Goal: Information Seeking & Learning: Check status

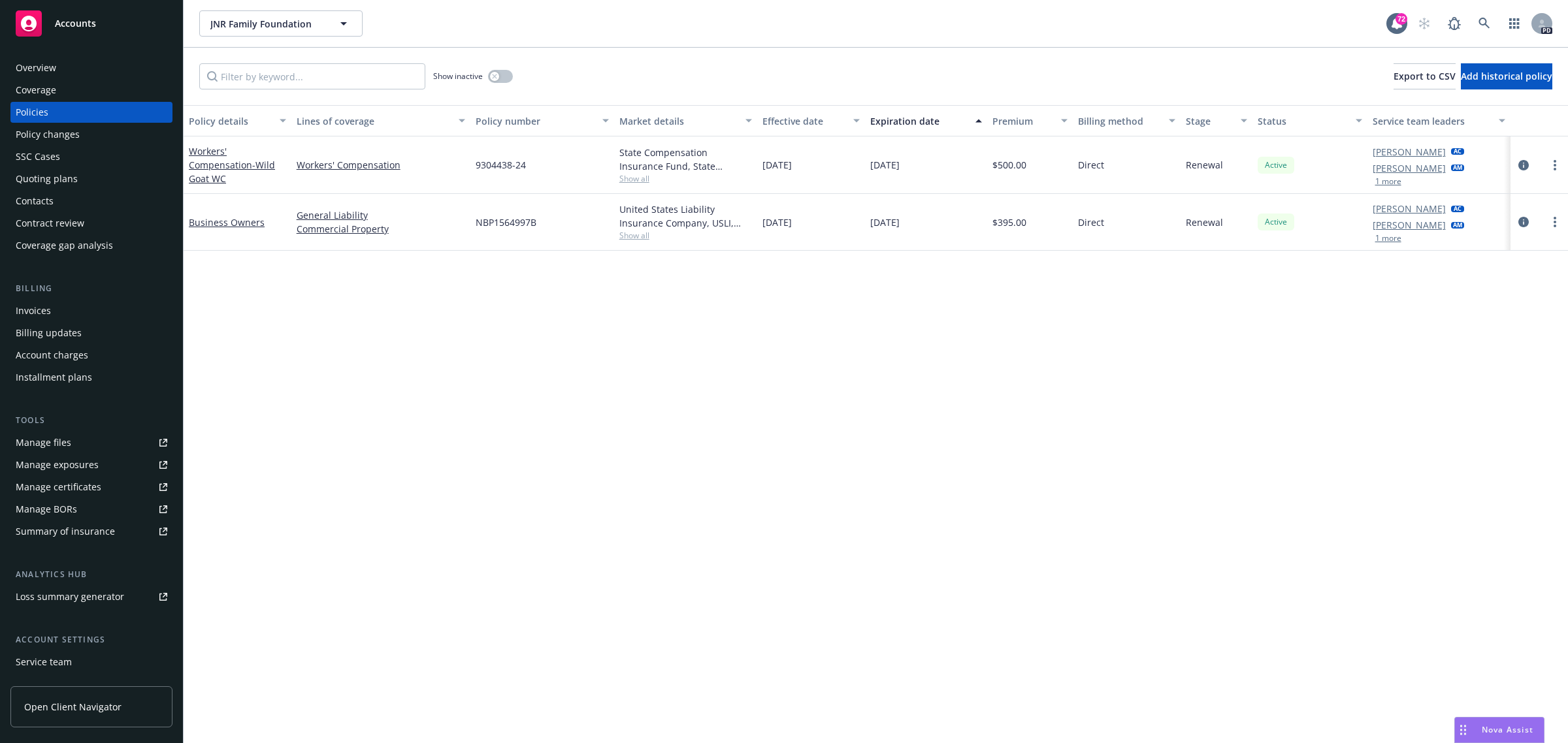
click at [497, 430] on div "Policy details Lines of coverage Policy number Market details Effective date Ex…" at bounding box center [876, 424] width 1384 height 638
click at [73, 20] on span "Accounts" at bounding box center [75, 23] width 41 height 11
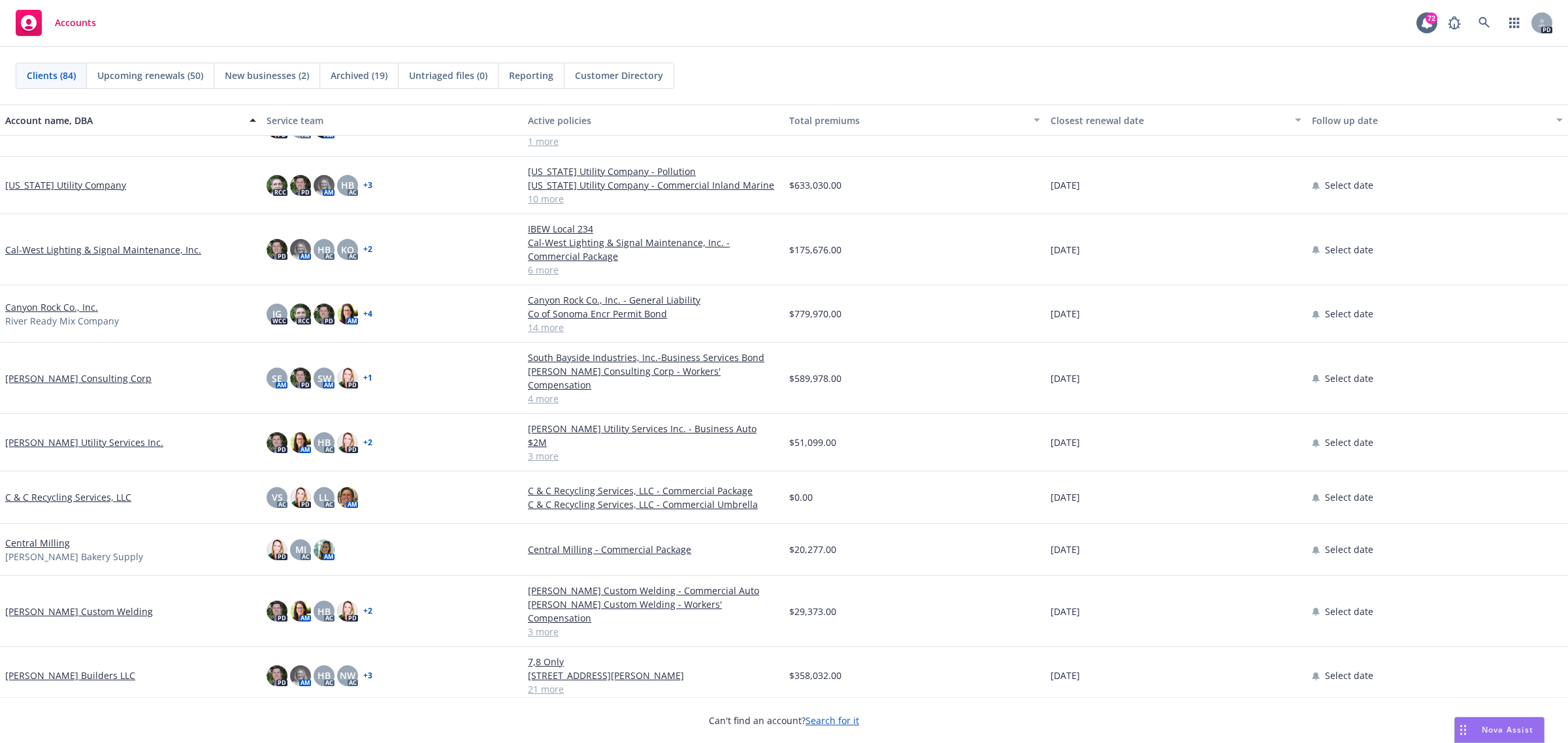
scroll to position [653, 0]
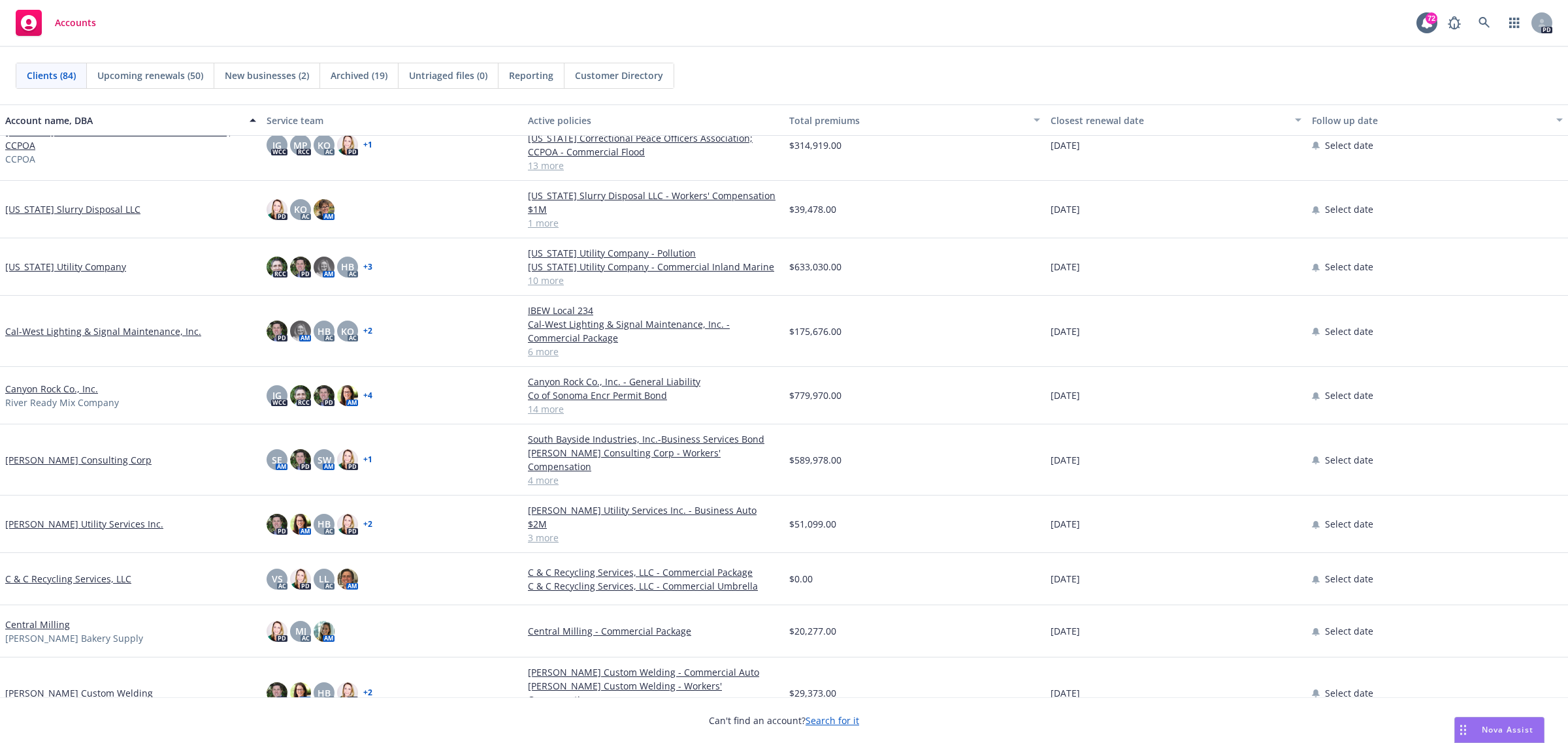
click at [98, 210] on link "California Slurry Disposal LLC" at bounding box center [73, 209] width 135 height 14
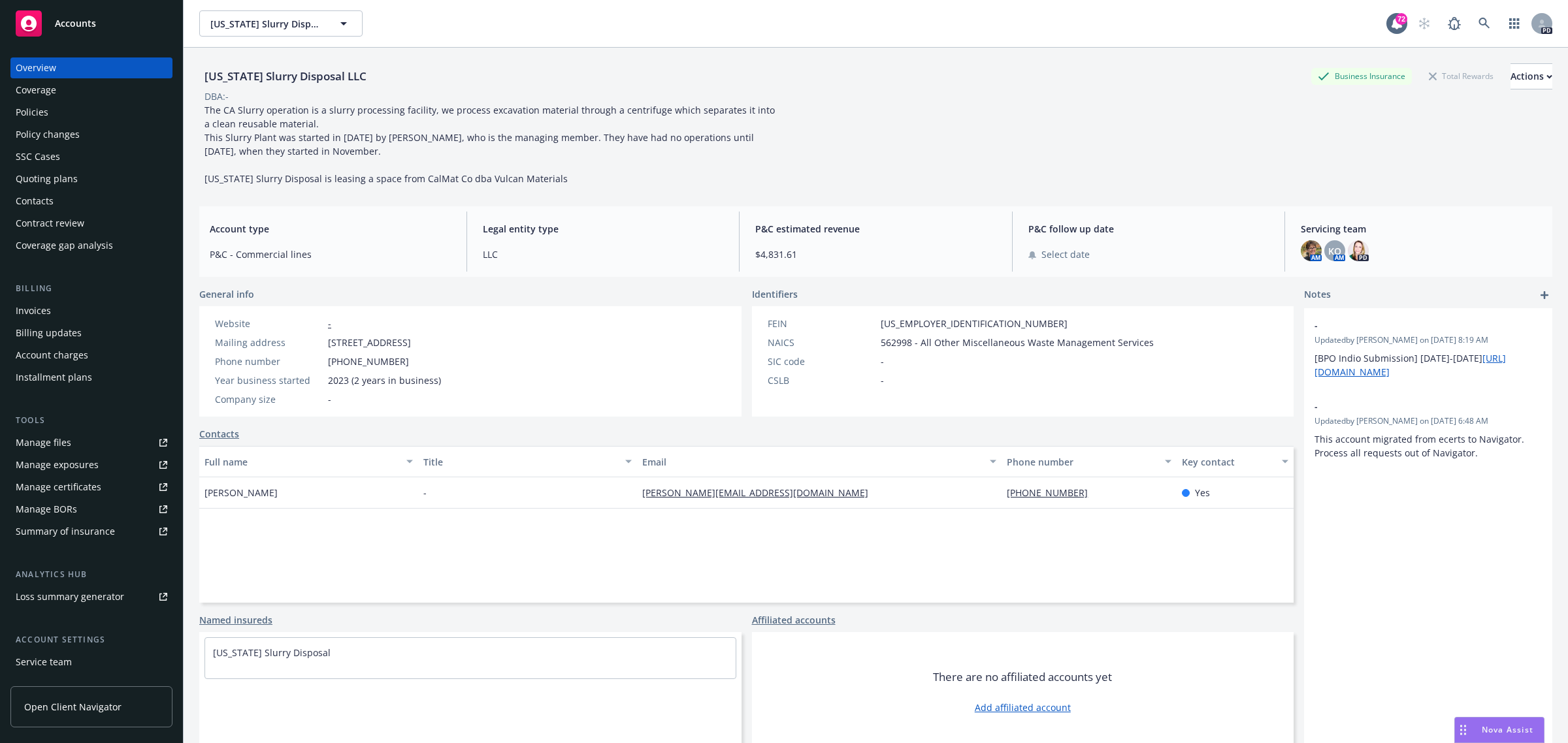
click at [40, 107] on div "Policies" at bounding box center [32, 112] width 33 height 21
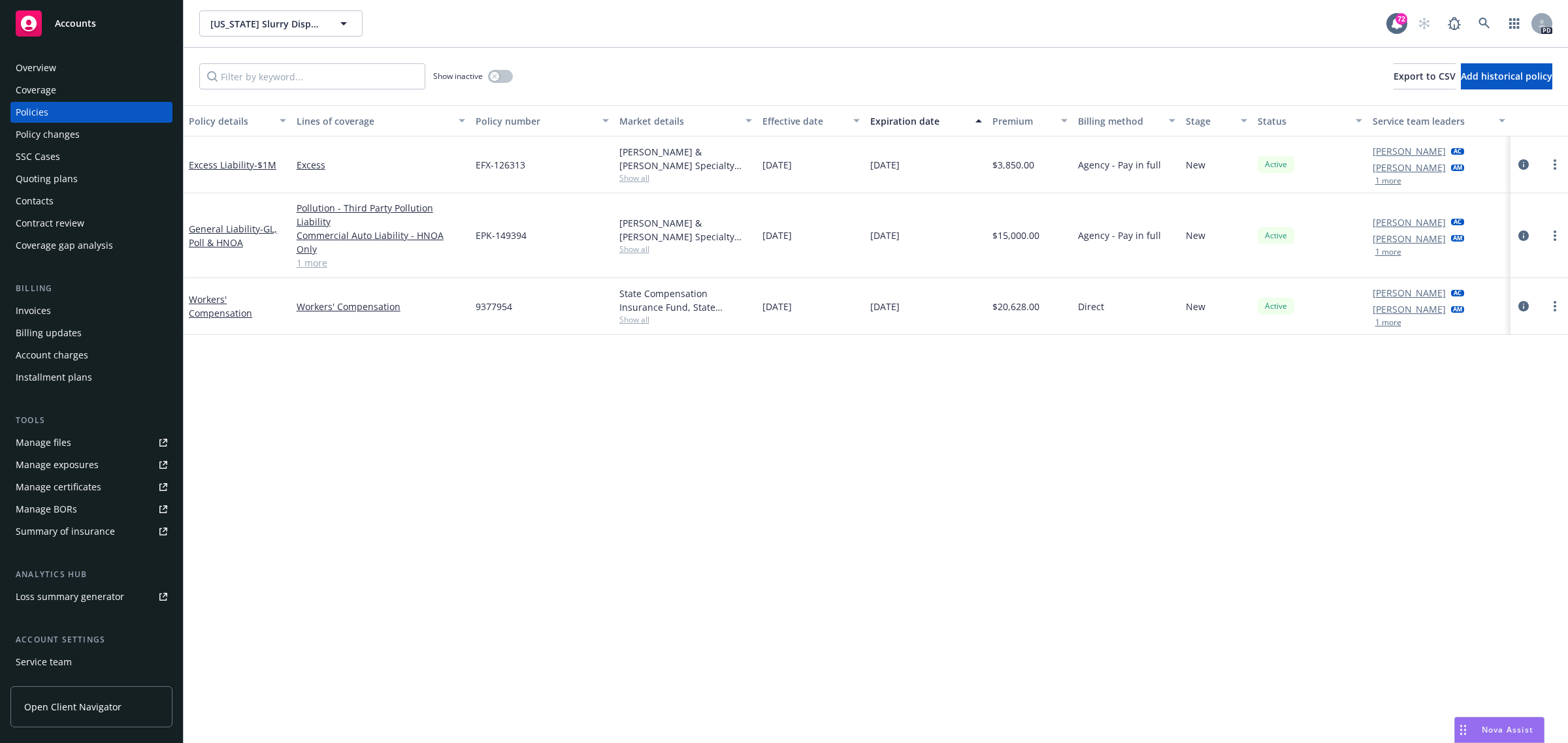
click at [90, 19] on span "Accounts" at bounding box center [75, 23] width 41 height 11
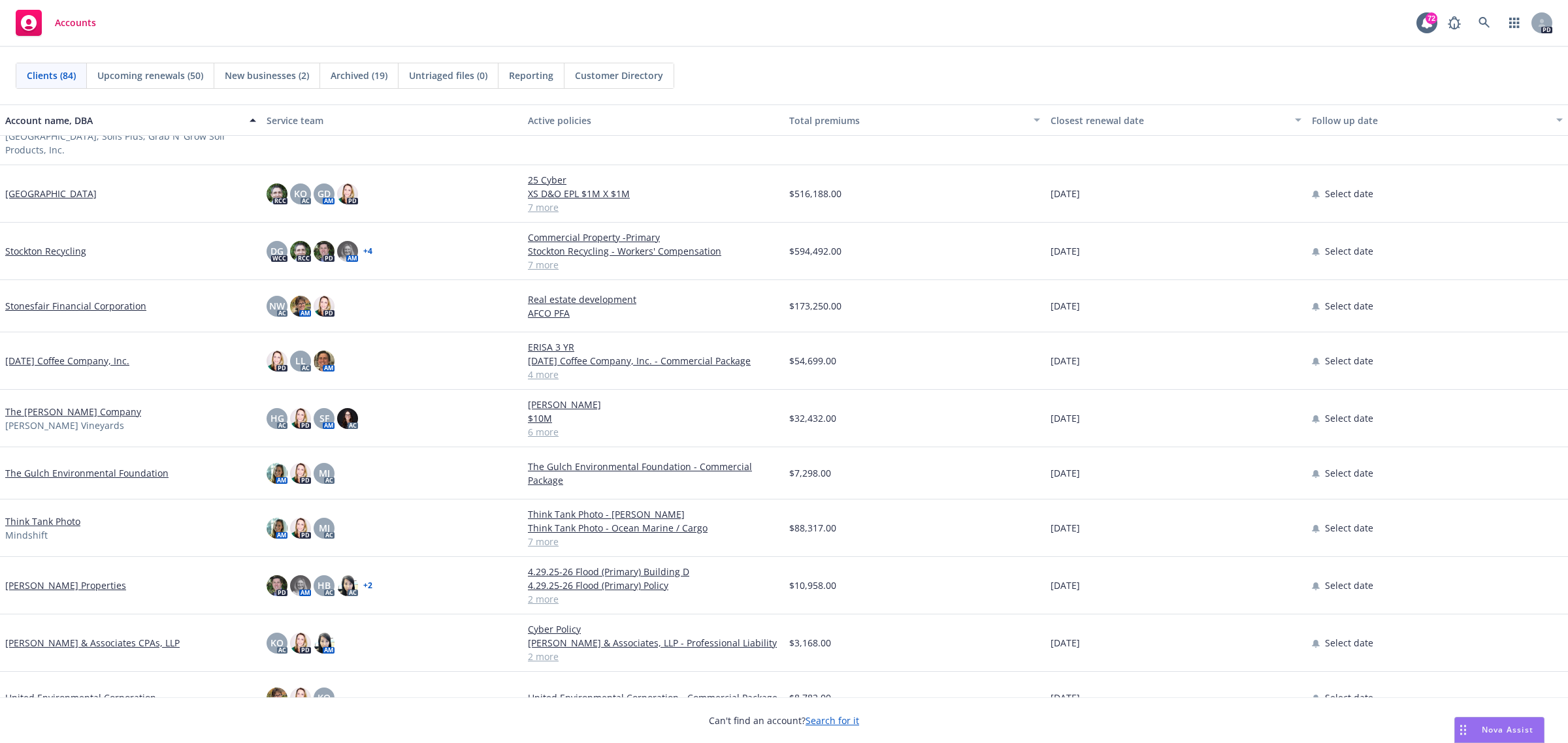
scroll to position [3673, 0]
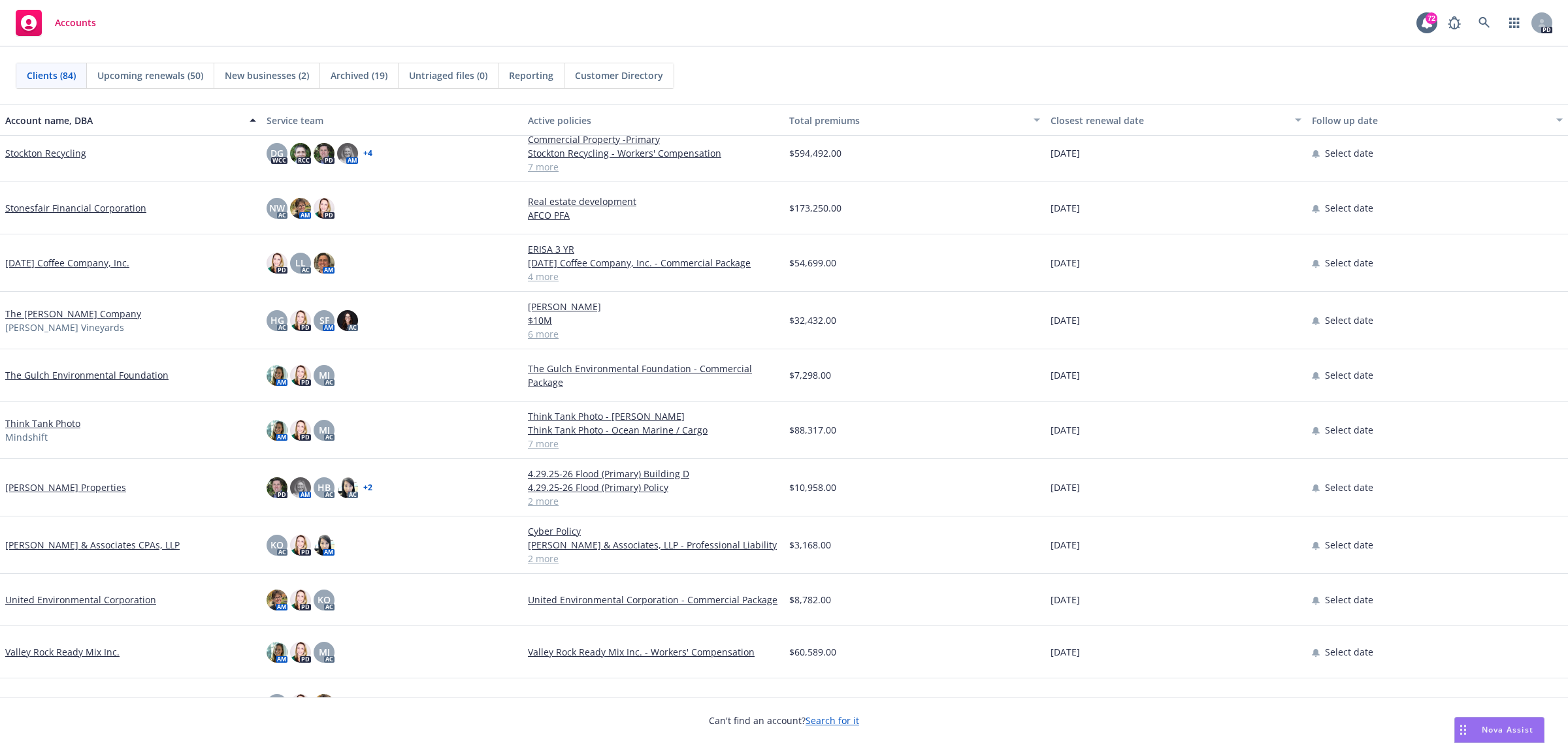
click at [28, 421] on link "Think Tank Photo" at bounding box center [43, 423] width 75 height 14
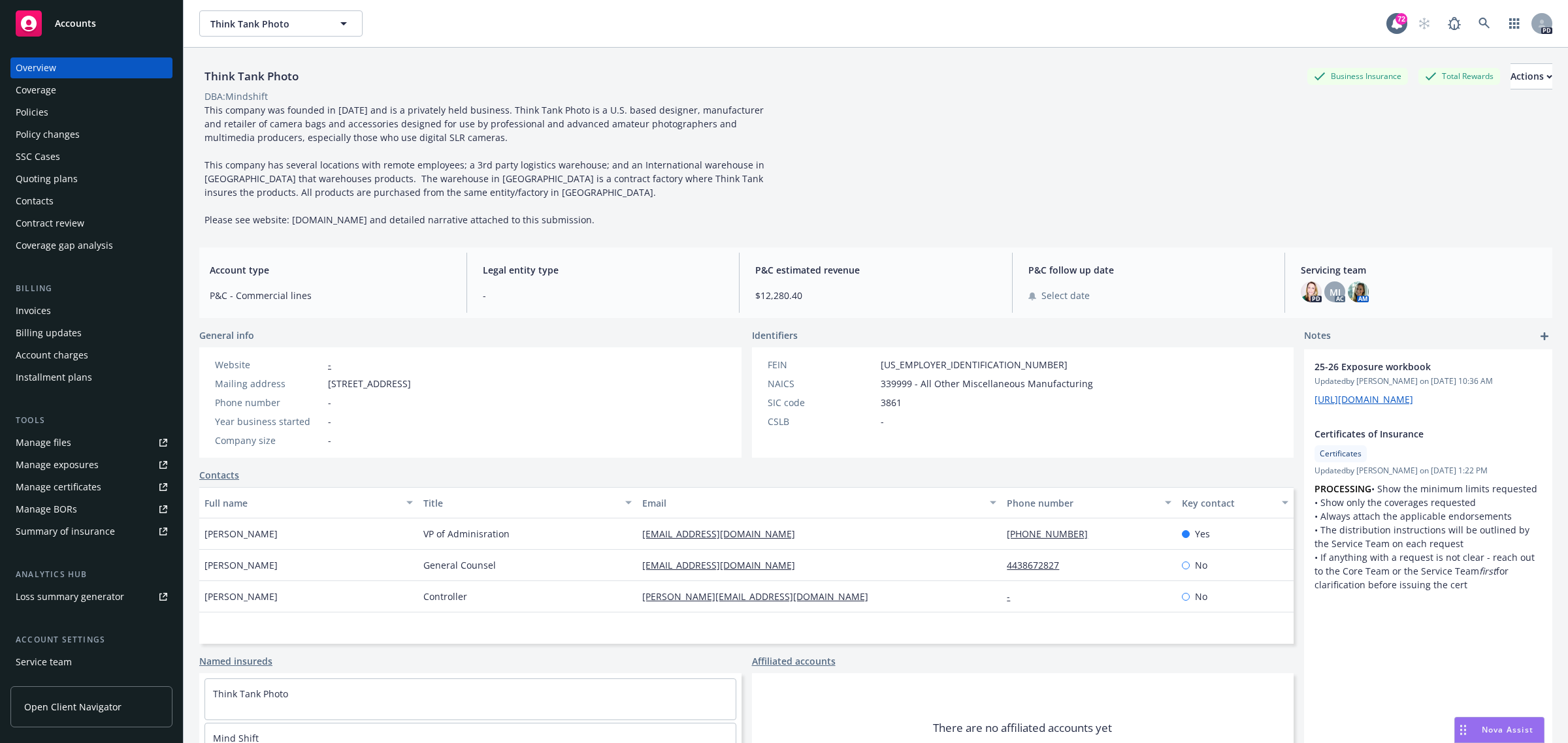
click at [41, 112] on div "Policies" at bounding box center [32, 112] width 33 height 21
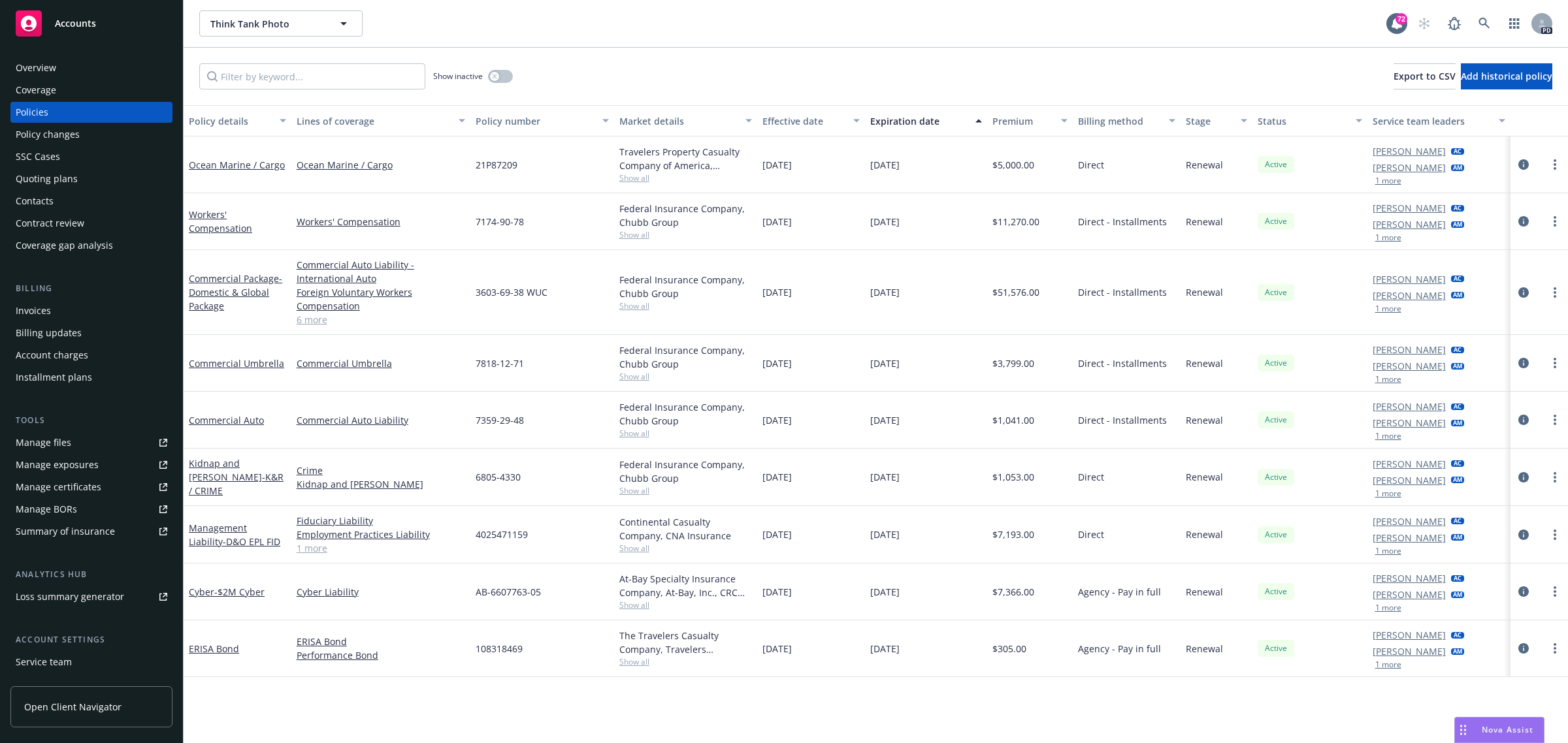
click at [64, 21] on span "Accounts" at bounding box center [75, 23] width 41 height 11
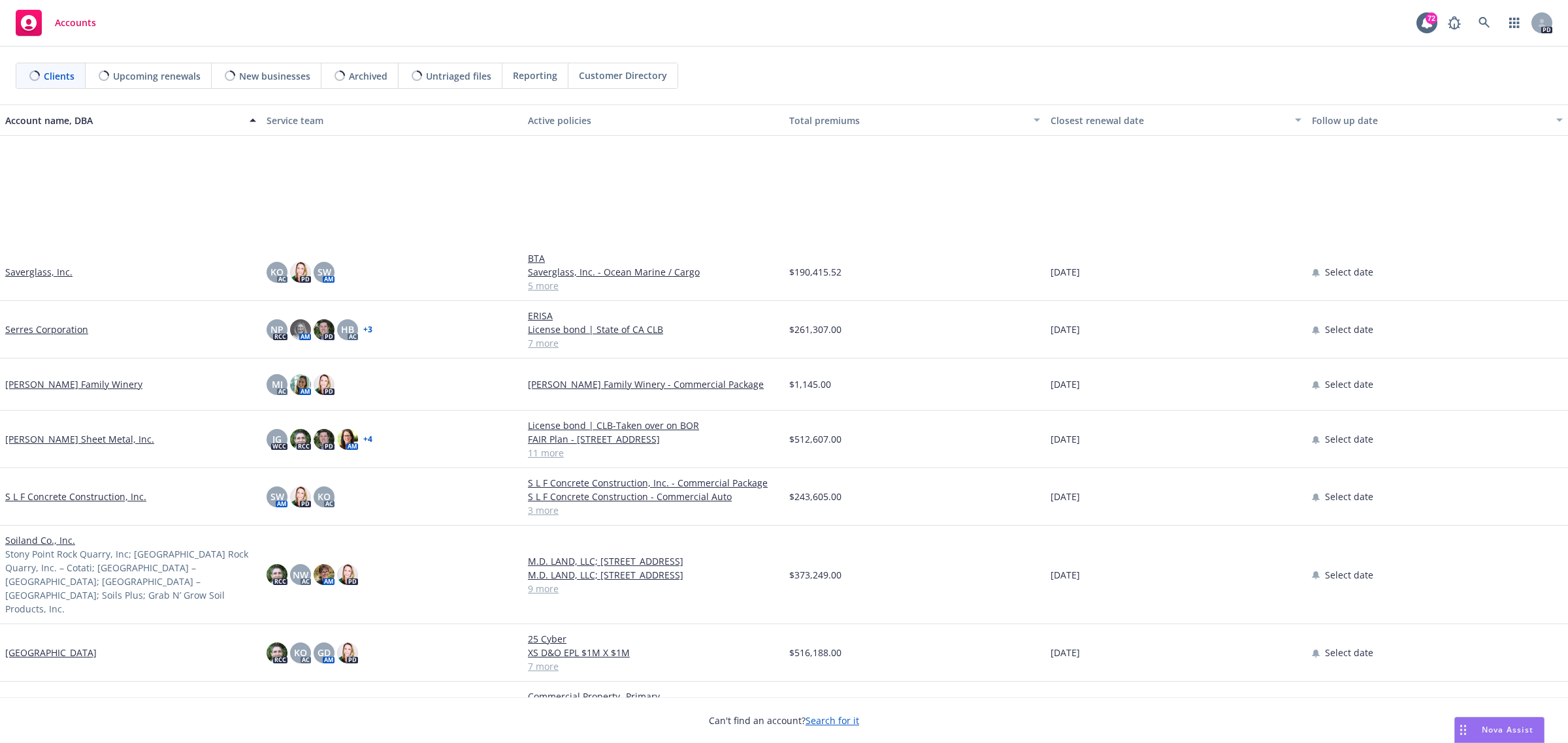
scroll to position [3510, 0]
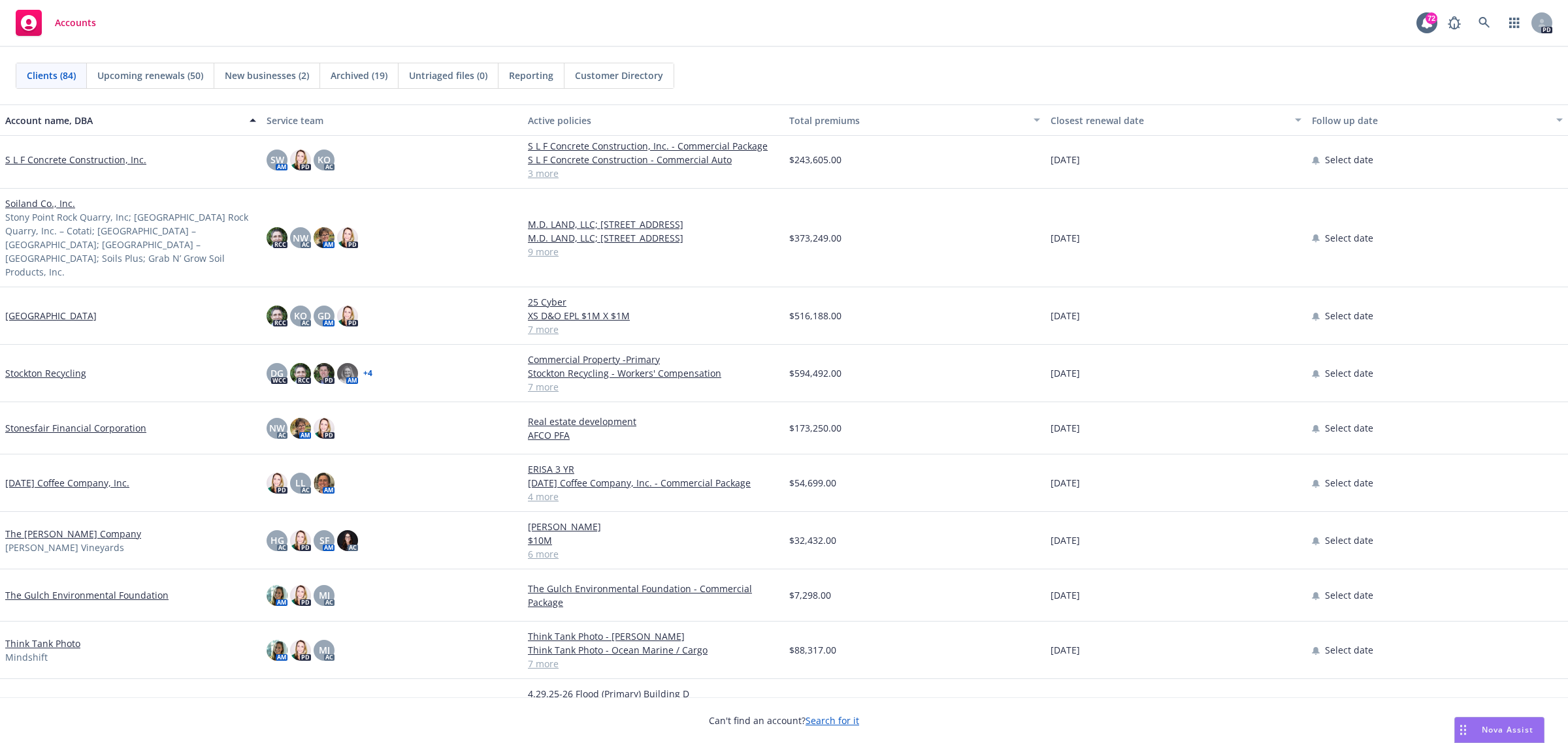
click at [49, 527] on link "The Capra Company" at bounding box center [73, 533] width 136 height 14
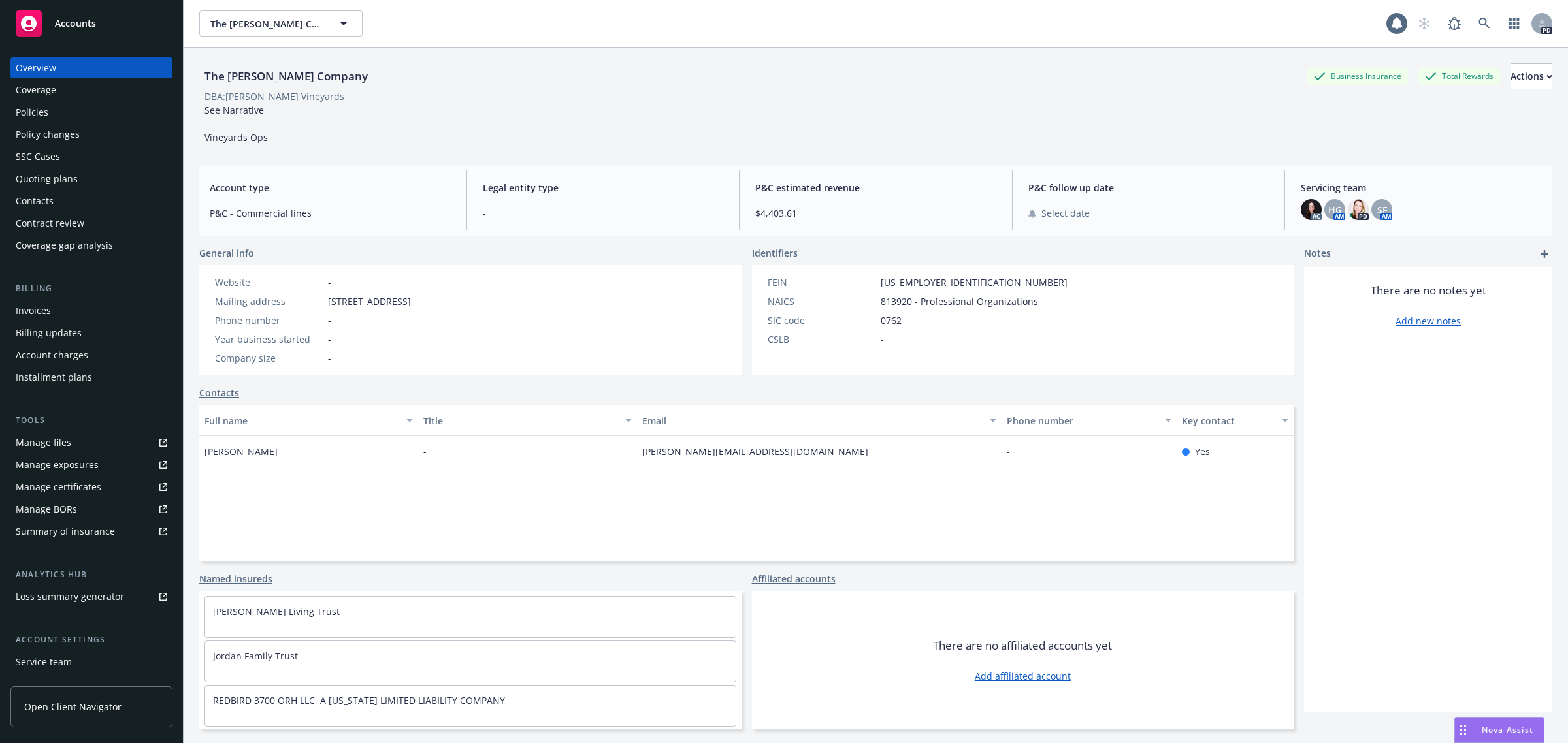
click at [21, 115] on div "Policies" at bounding box center [32, 112] width 33 height 21
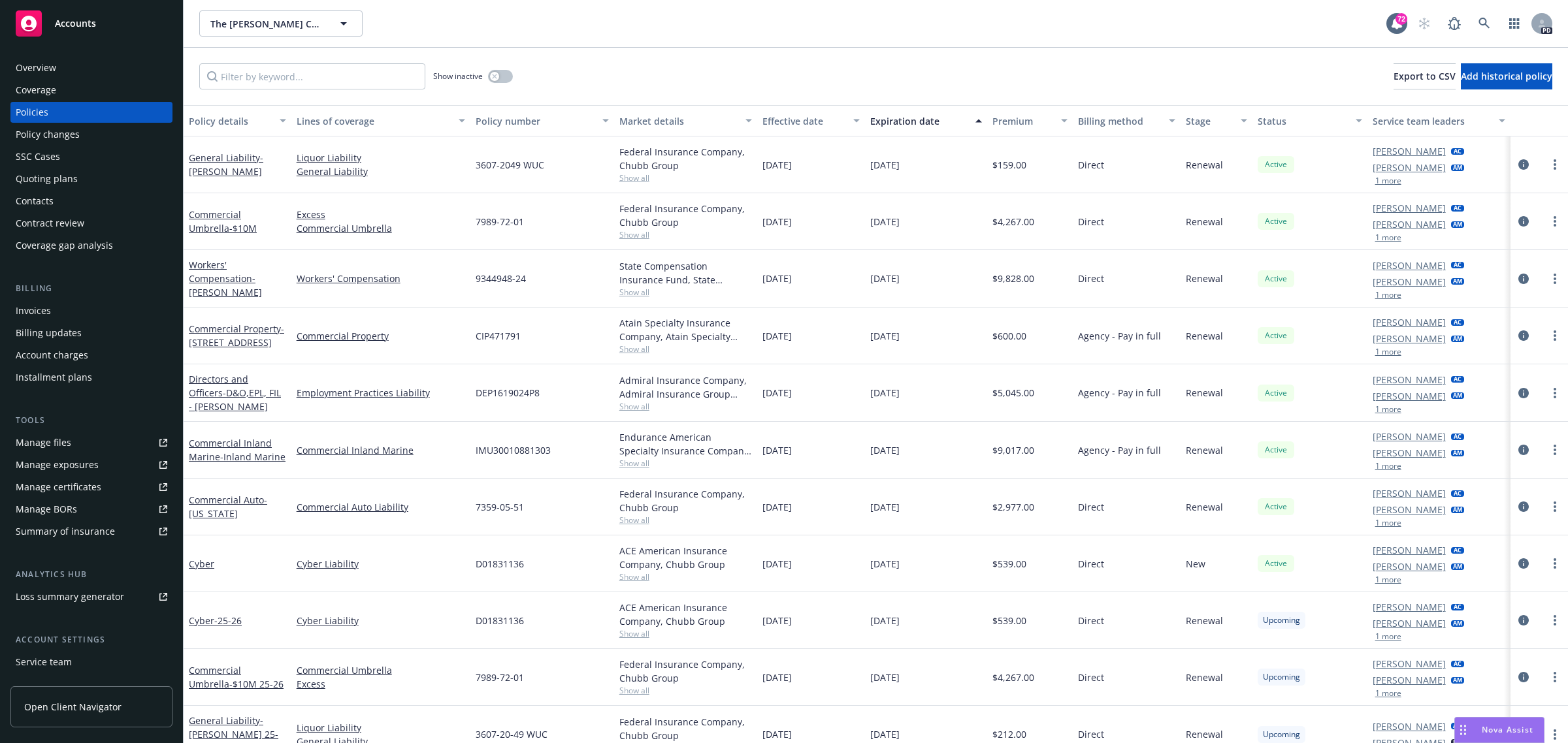
click at [77, 23] on span "Accounts" at bounding box center [75, 23] width 41 height 11
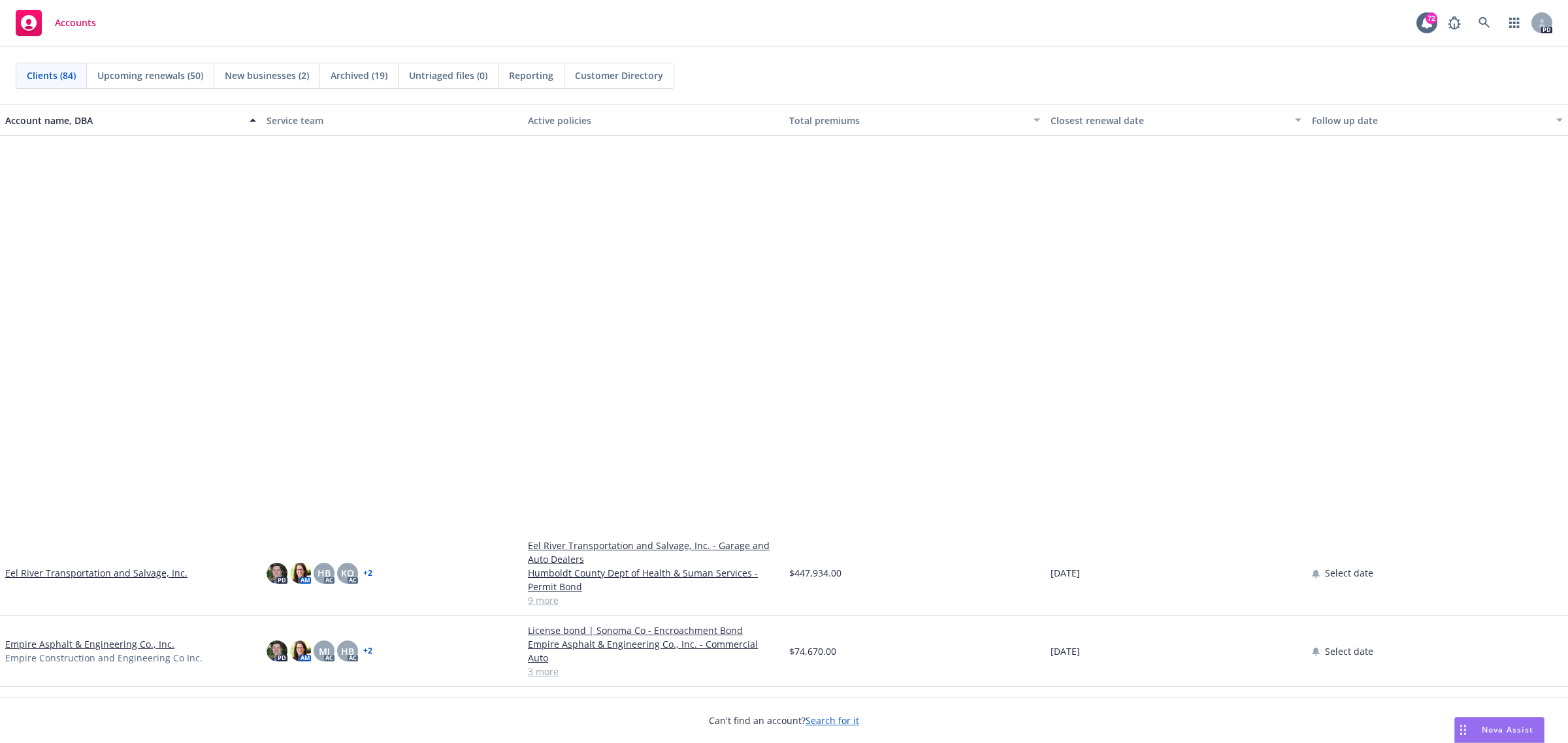
scroll to position [1796, 0]
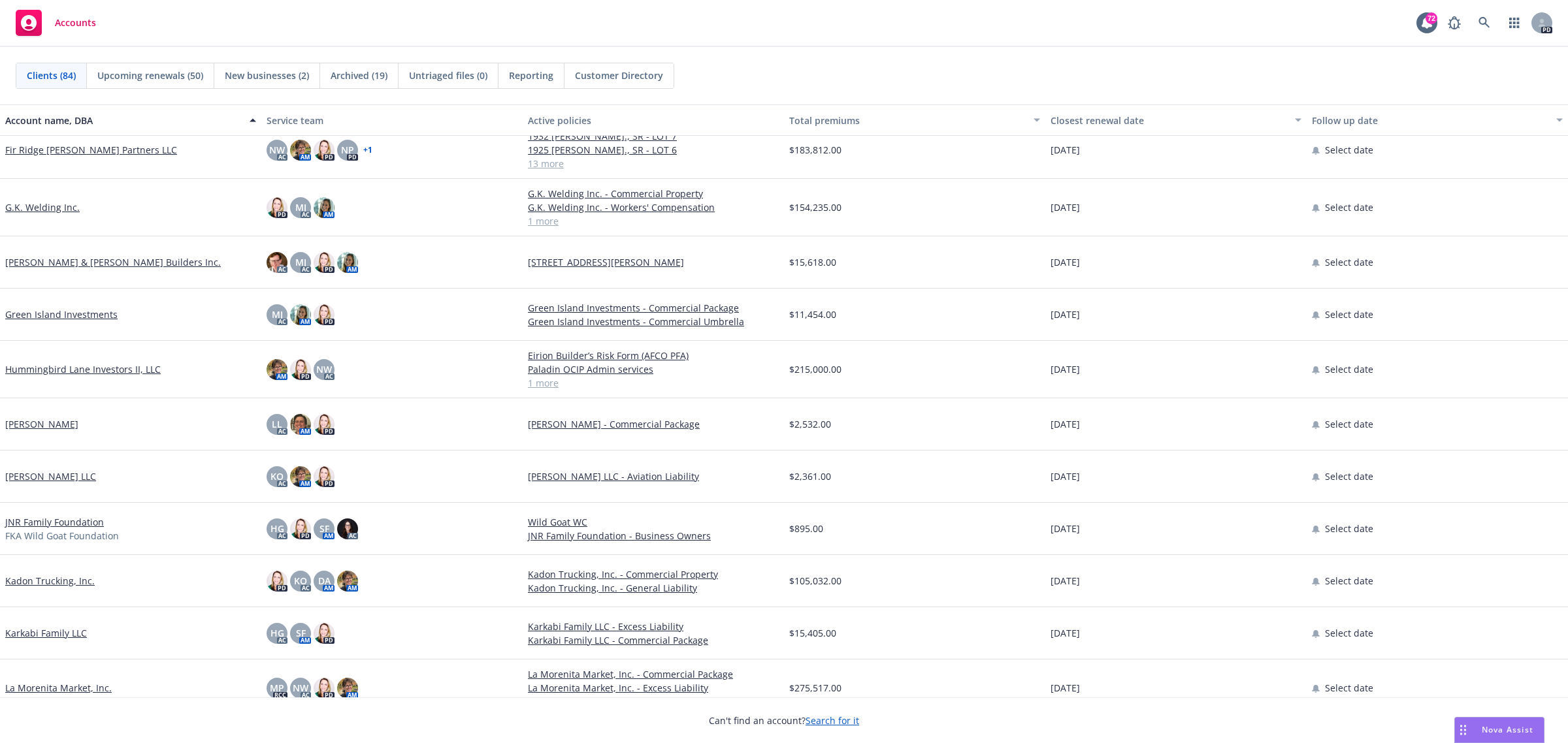
click at [59, 519] on link "JNR Family Foundation" at bounding box center [54, 522] width 99 height 14
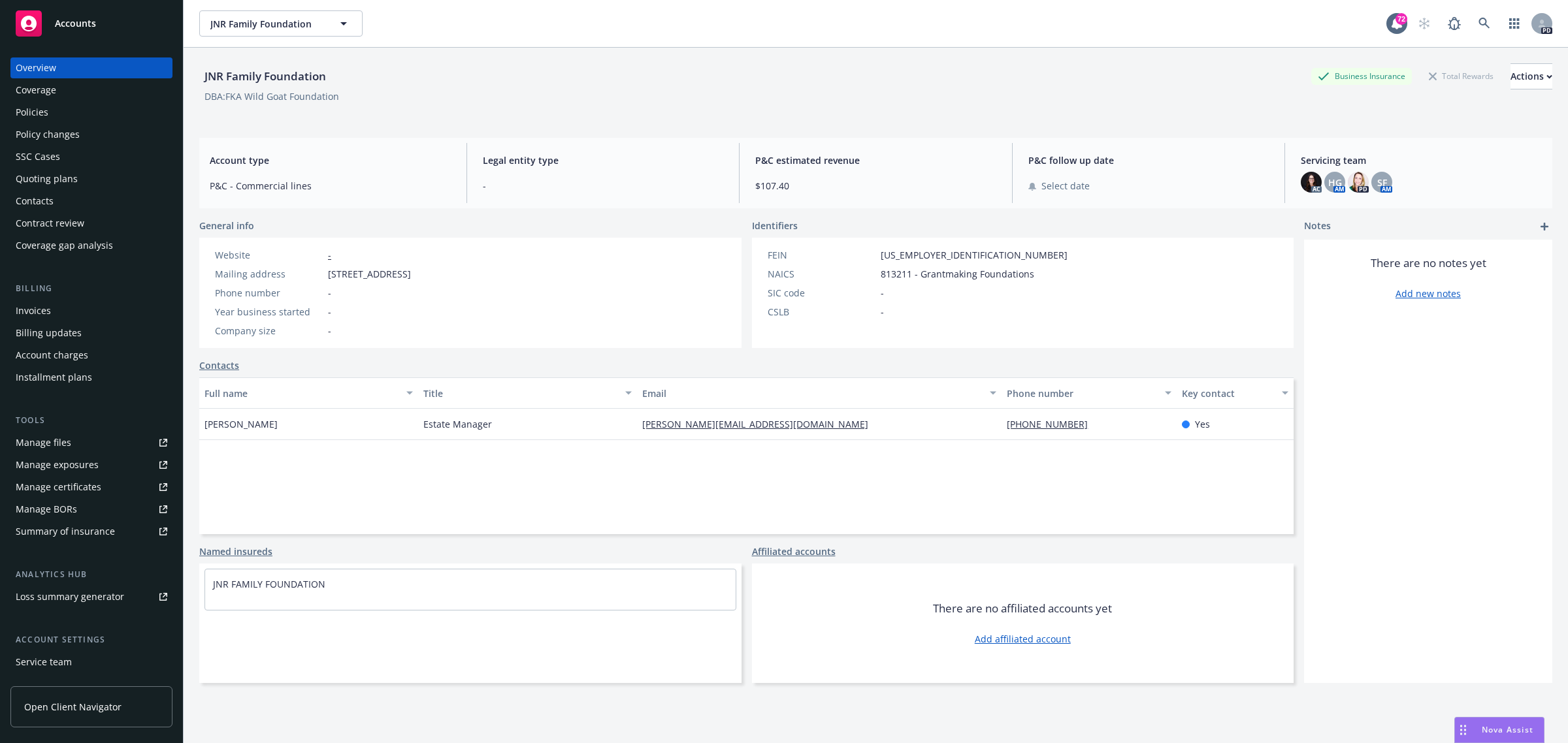
click at [43, 115] on div "Policies" at bounding box center [32, 112] width 33 height 21
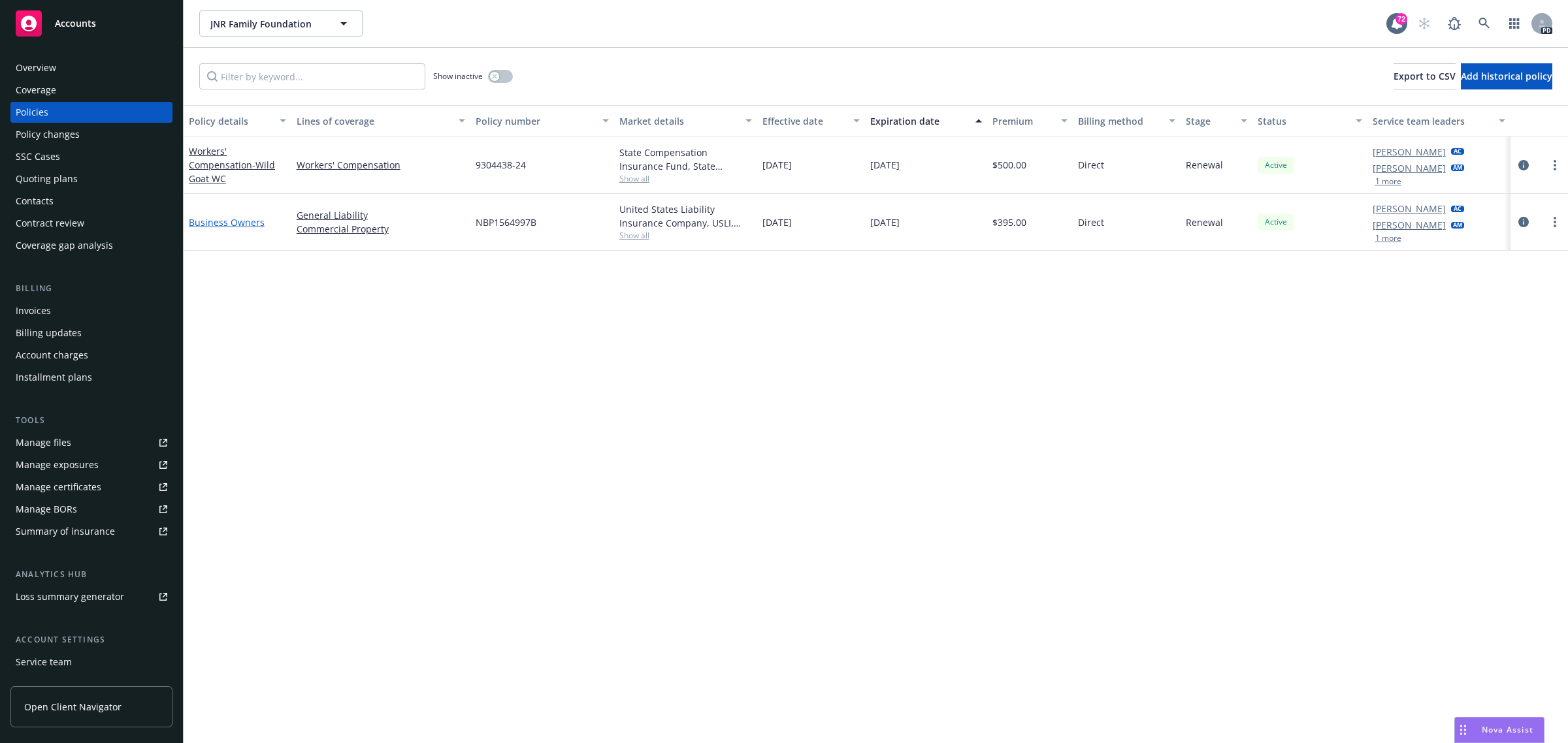
click at [202, 220] on link "Business Owners" at bounding box center [226, 222] width 75 height 12
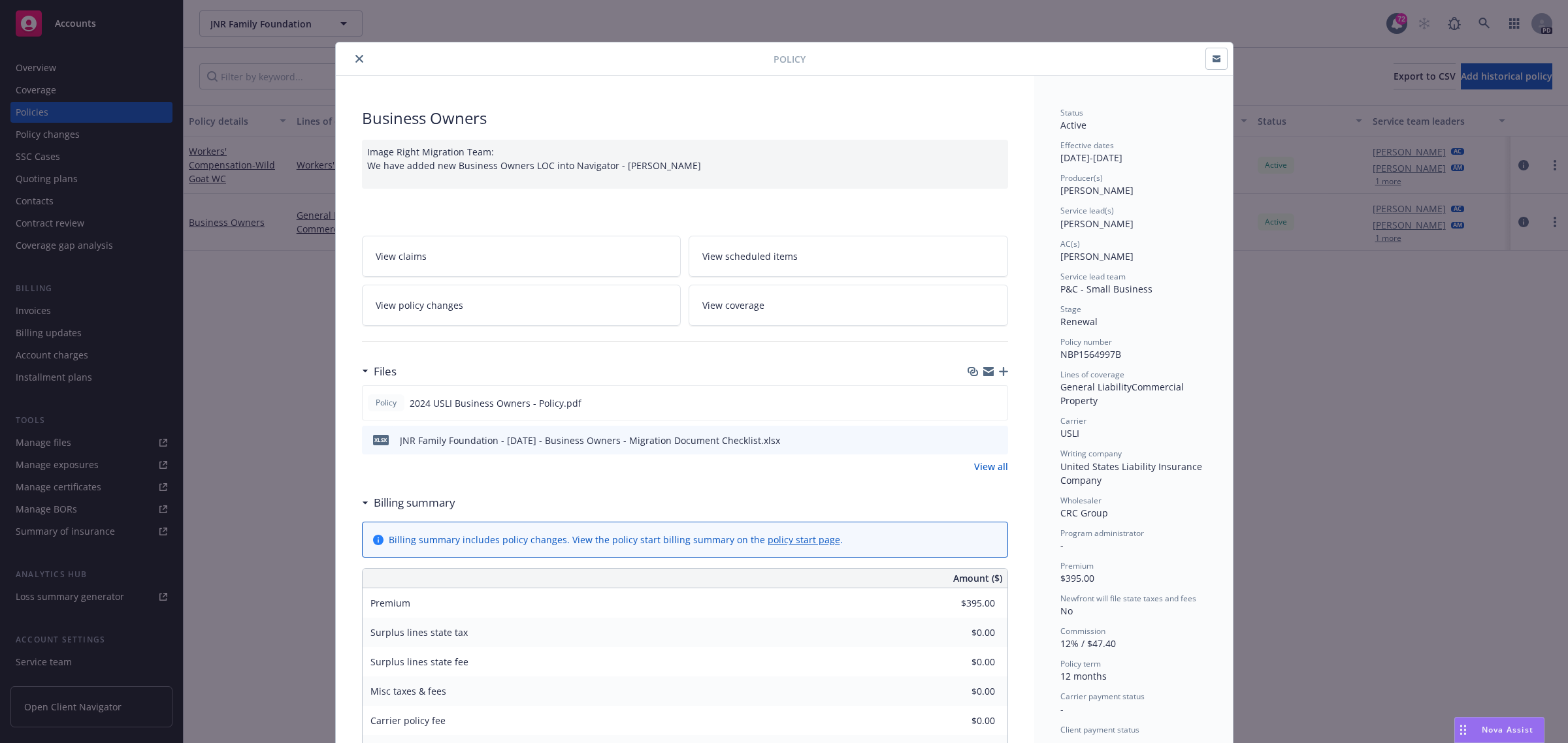
drag, startPoint x: 963, startPoint y: 402, endPoint x: 625, endPoint y: 457, distance: 342.4
click at [625, 457] on div "Policy 2024 USLI Business Owners - Policy.pdf xlsx JNR Family Foundation - 09-0…" at bounding box center [684, 429] width 646 height 88
drag, startPoint x: 351, startPoint y: 56, endPoint x: 328, endPoint y: 121, distance: 68.9
click at [355, 56] on icon "close" at bounding box center [359, 58] width 8 height 8
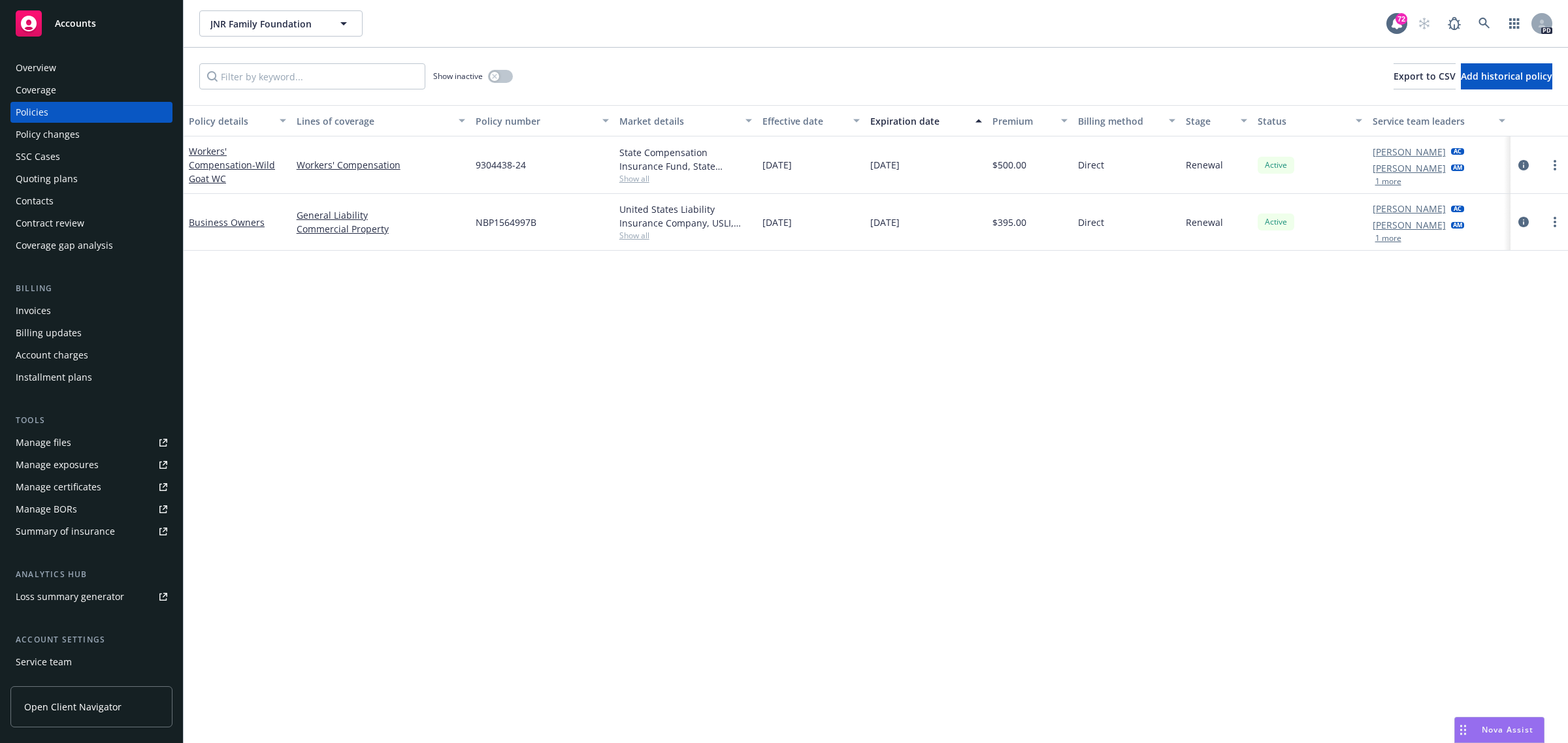
click at [51, 179] on div "Quoting plans" at bounding box center [46, 179] width 62 height 21
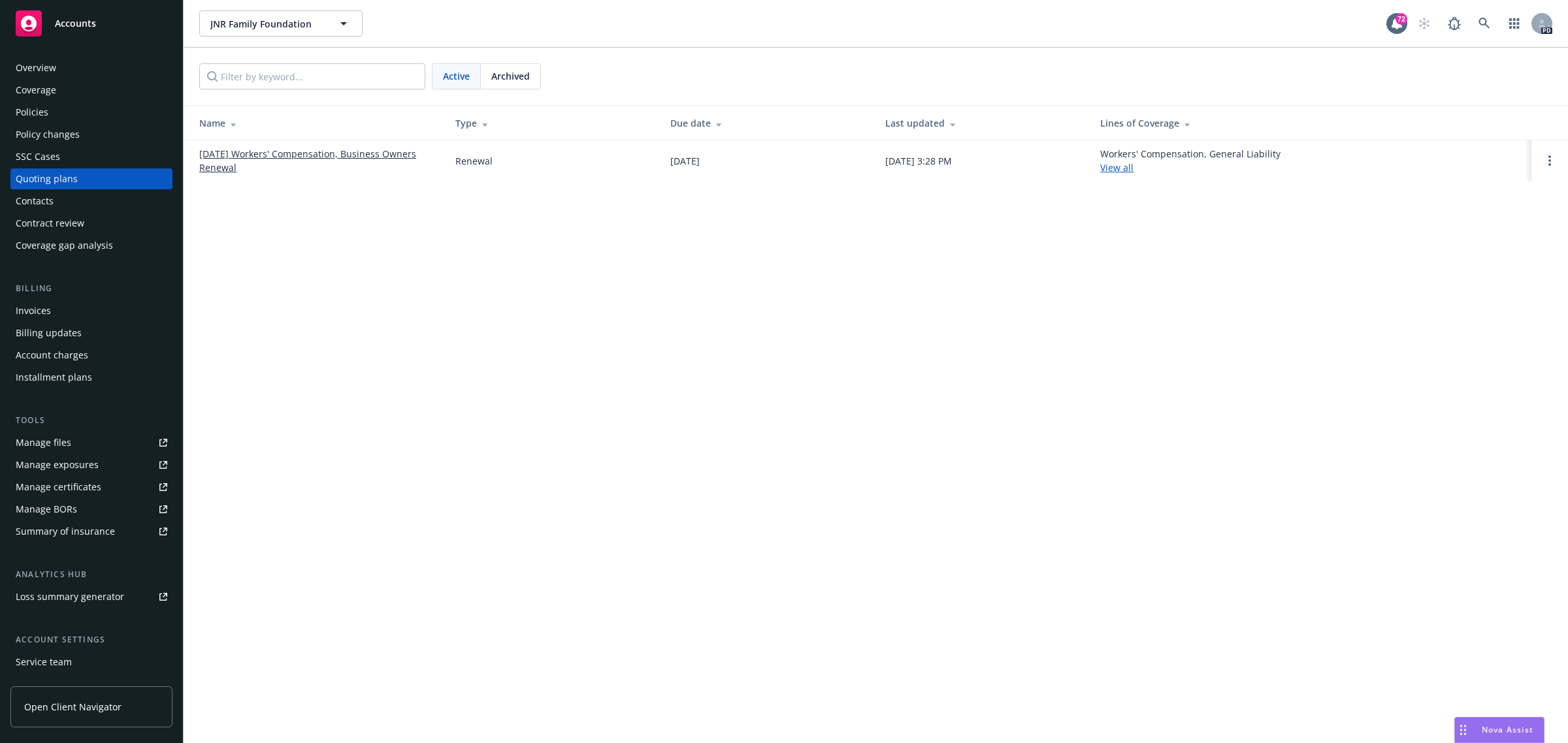
click at [232, 149] on link "09/01/25 Workers' Compensation, Business Owners Renewal" at bounding box center [317, 160] width 235 height 28
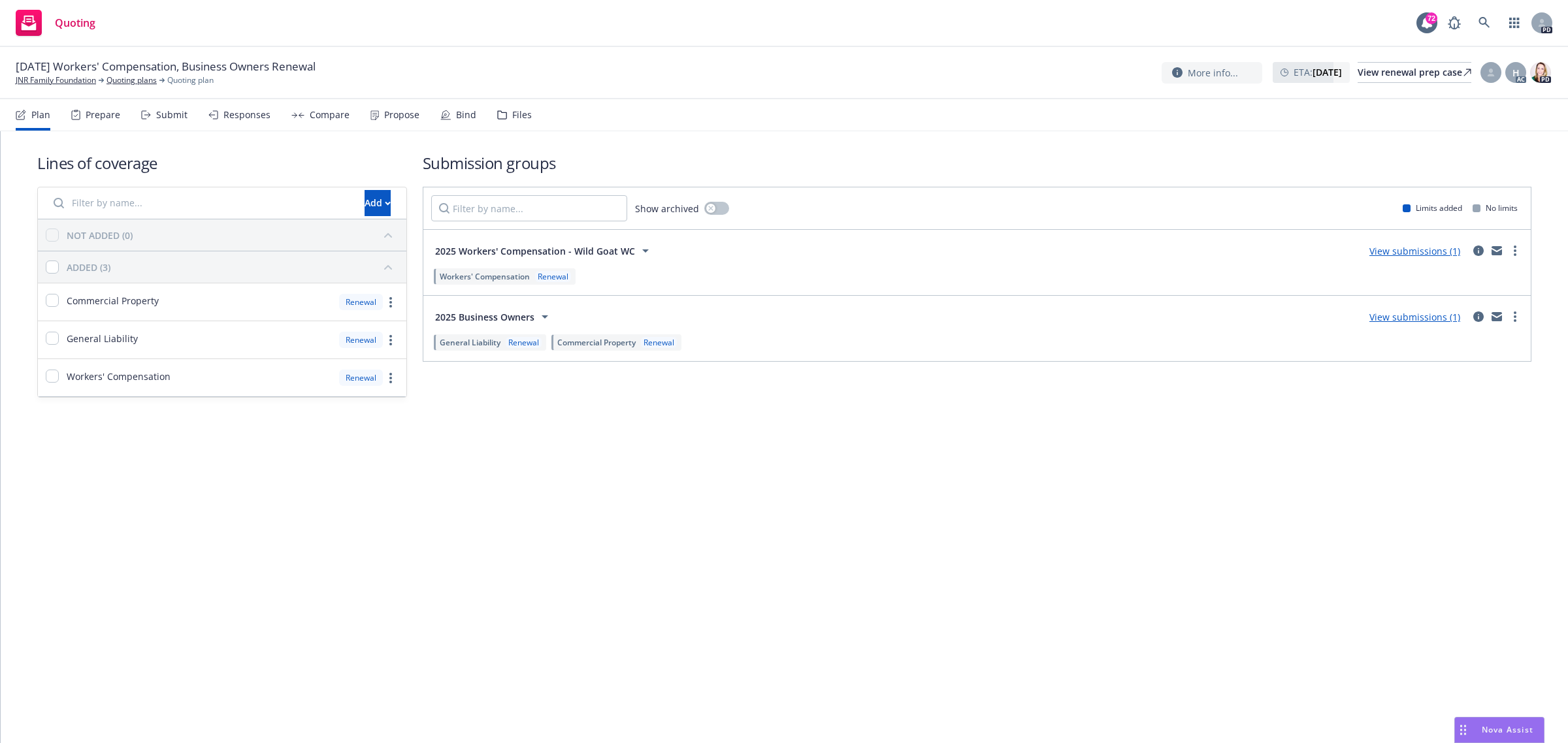
click at [1438, 249] on link "View submissions (1)" at bounding box center [1415, 251] width 91 height 12
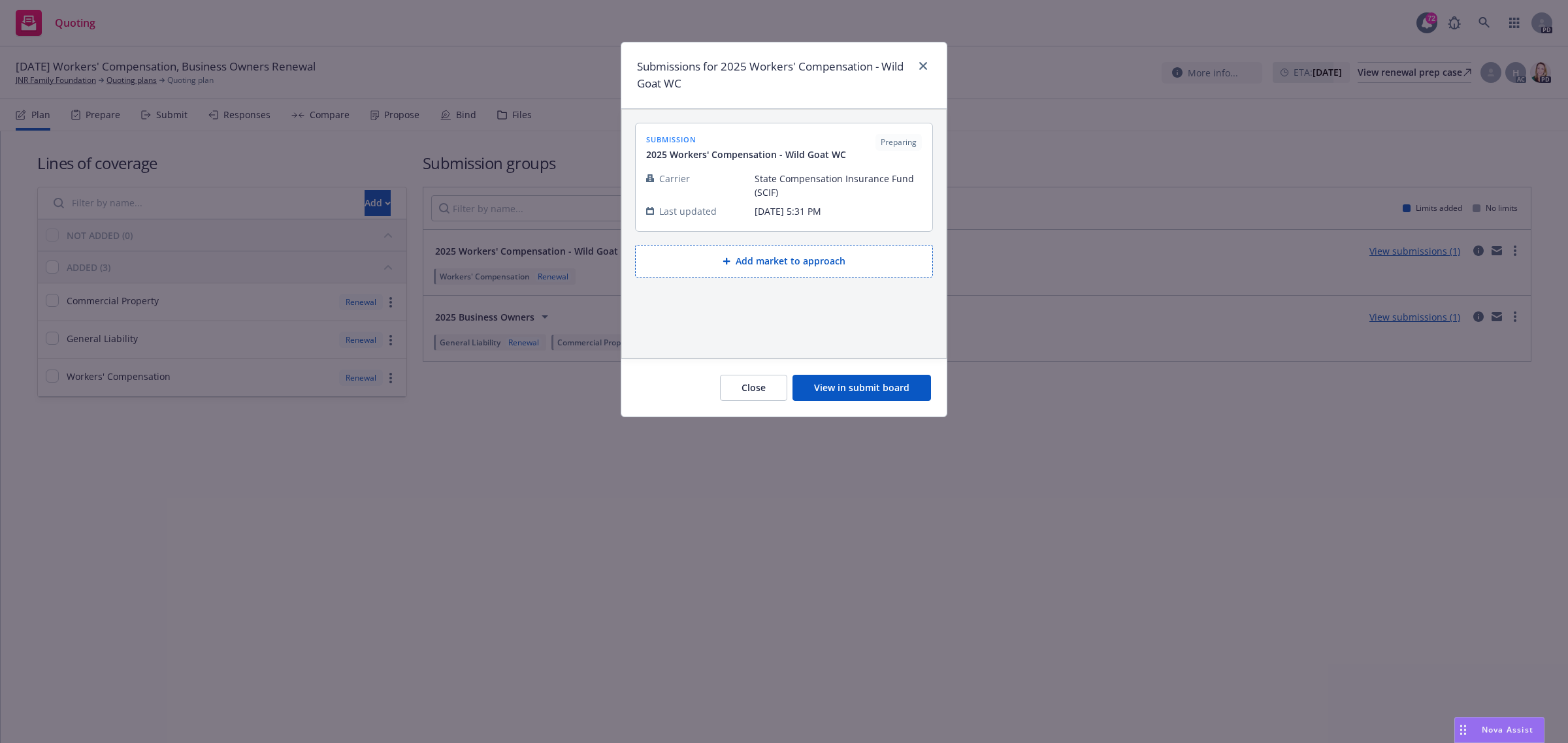
click at [773, 152] on span "2025 Workers' Compensation - Wild Goat WC" at bounding box center [746, 154] width 200 height 14
click at [834, 387] on button "View in submit board" at bounding box center [862, 388] width 139 height 26
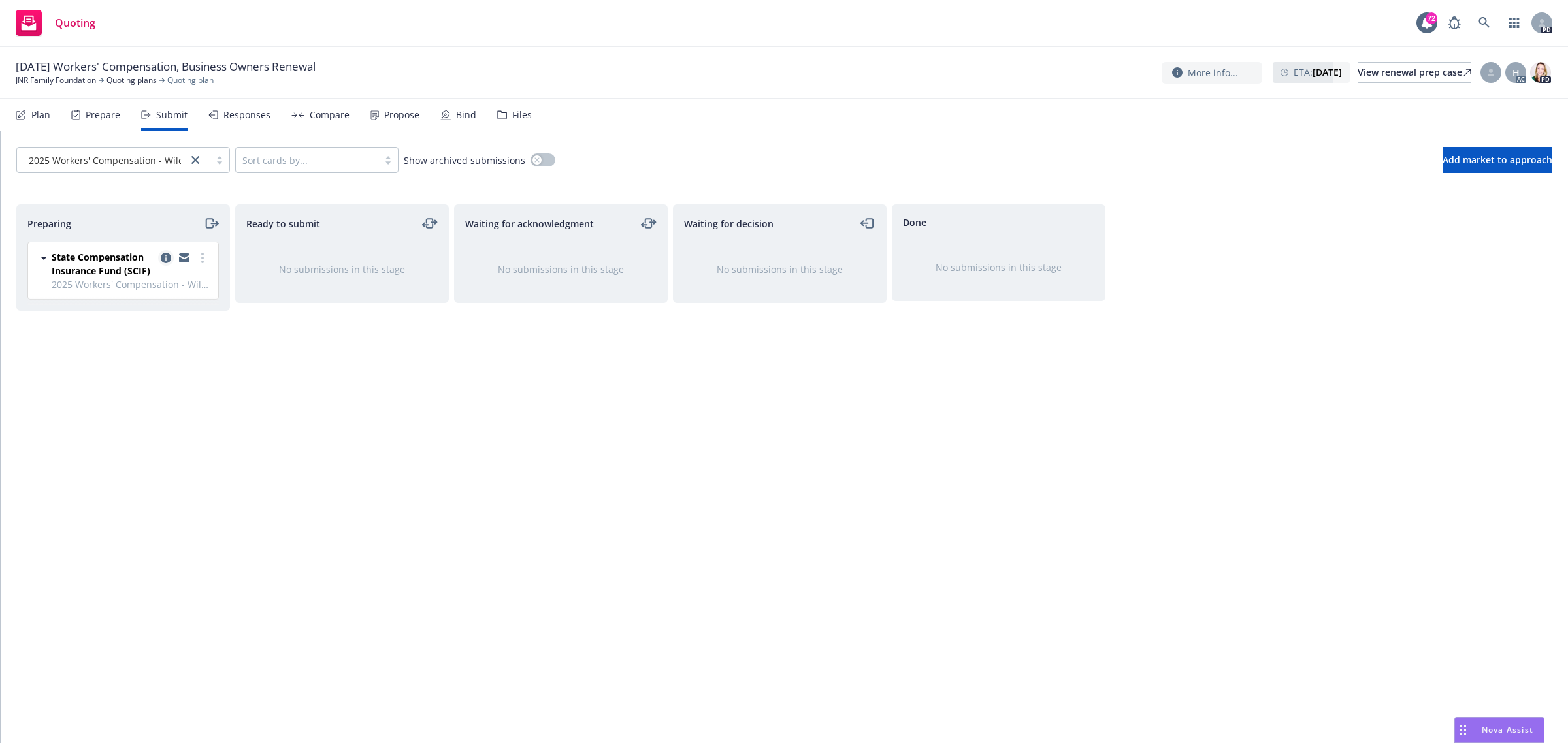
click at [164, 258] on icon "copy logging email" at bounding box center [166, 258] width 11 height 11
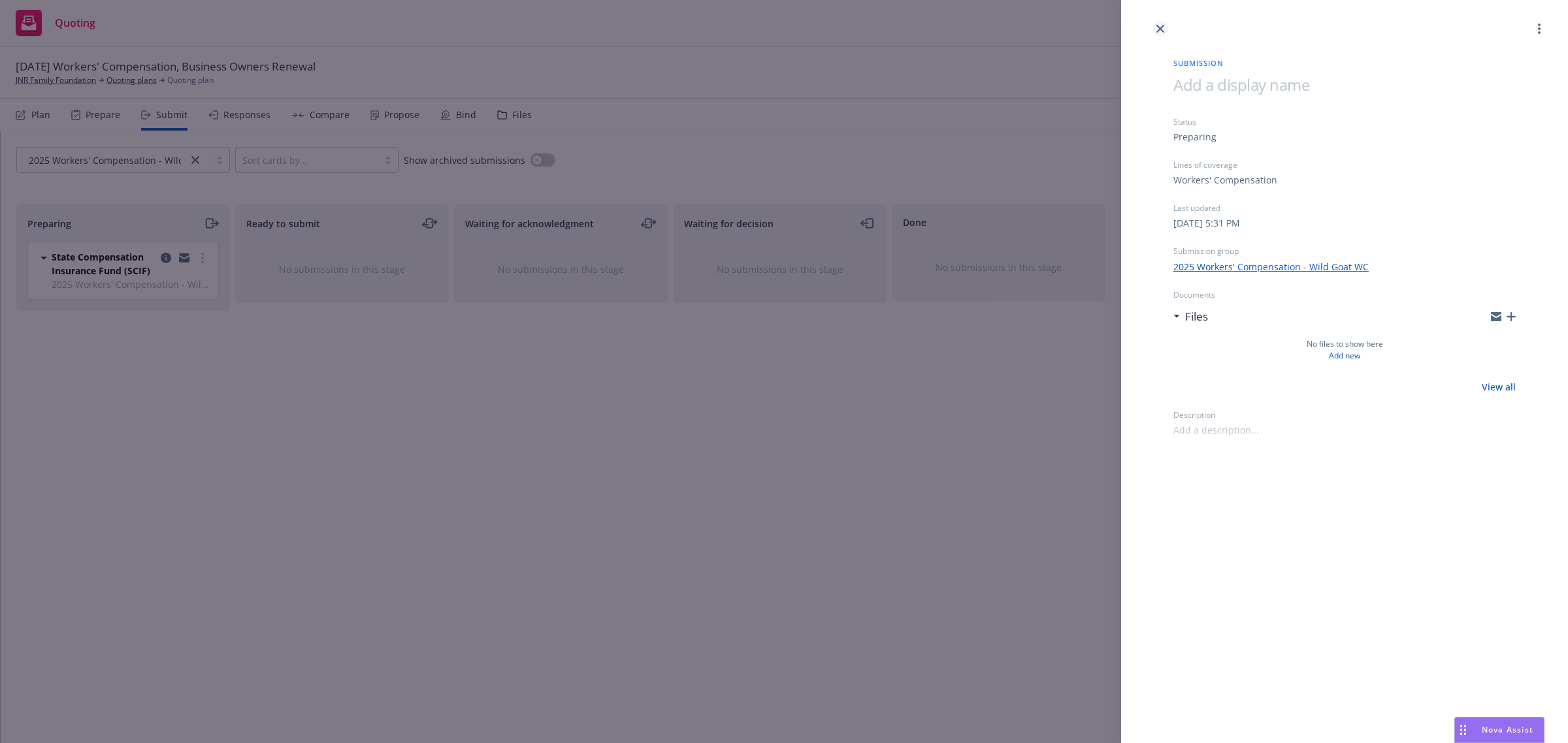
click at [1155, 27] on link "close" at bounding box center [1161, 28] width 16 height 16
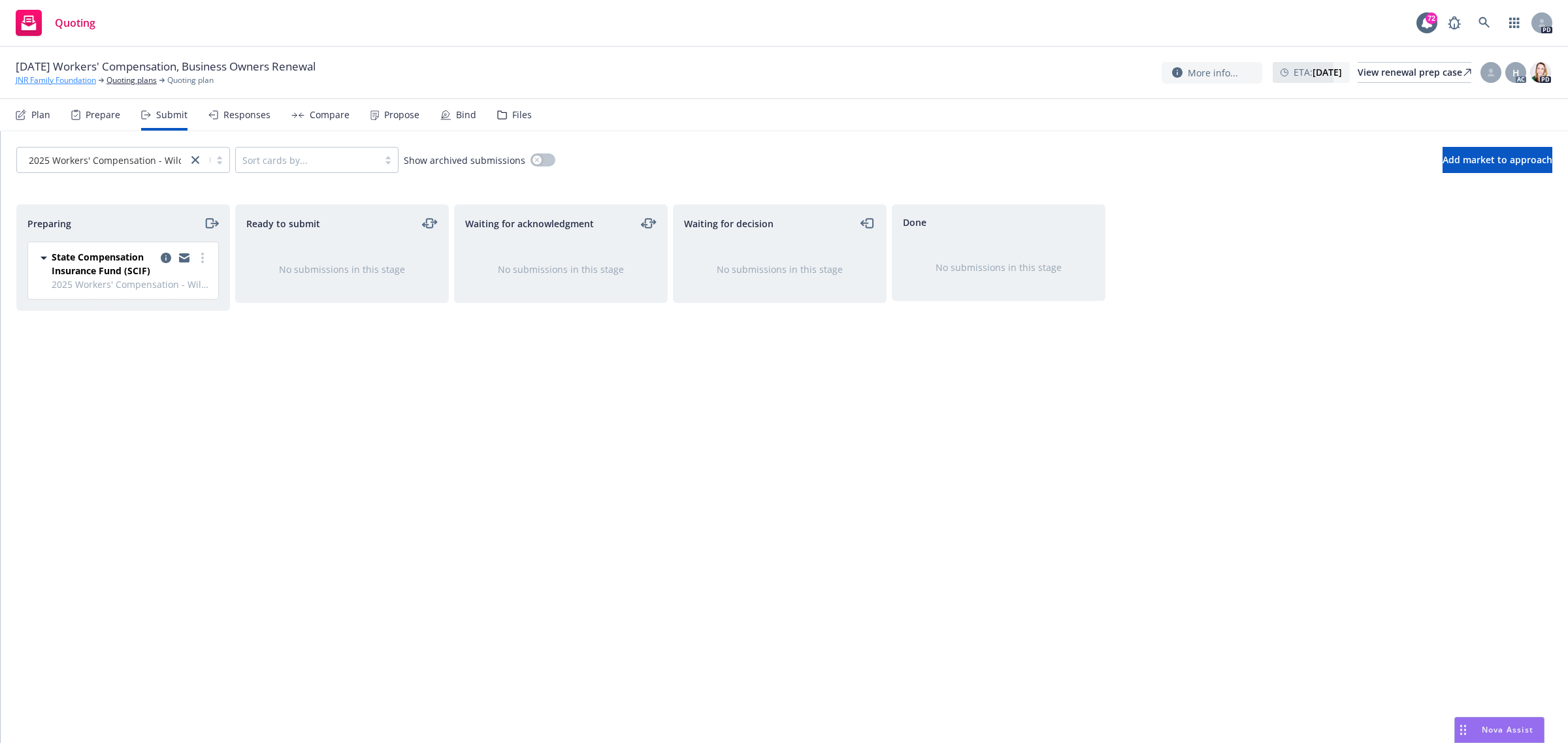
click at [69, 76] on link "JNR Family Foundation" at bounding box center [56, 80] width 80 height 12
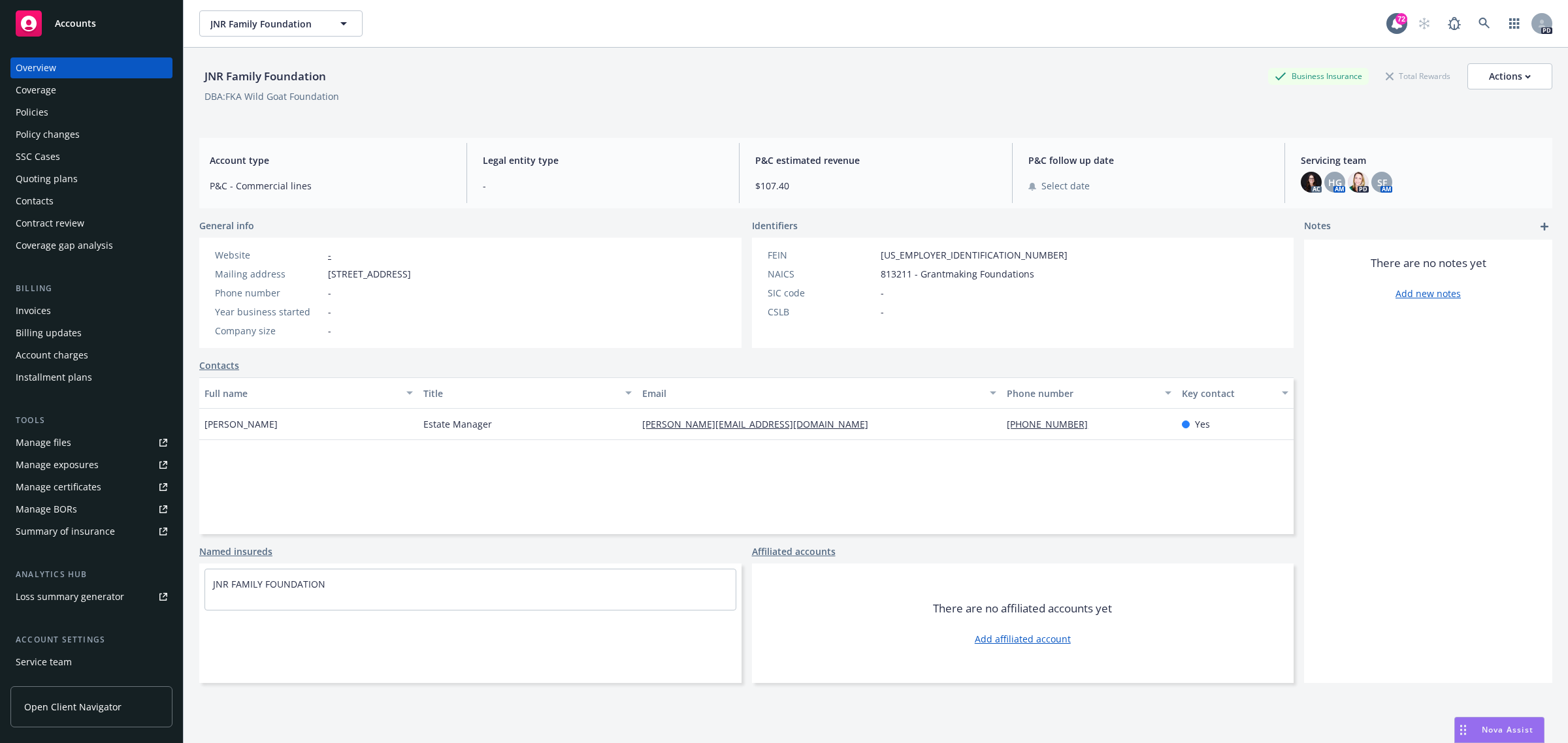
click at [80, 19] on span "Accounts" at bounding box center [75, 23] width 41 height 11
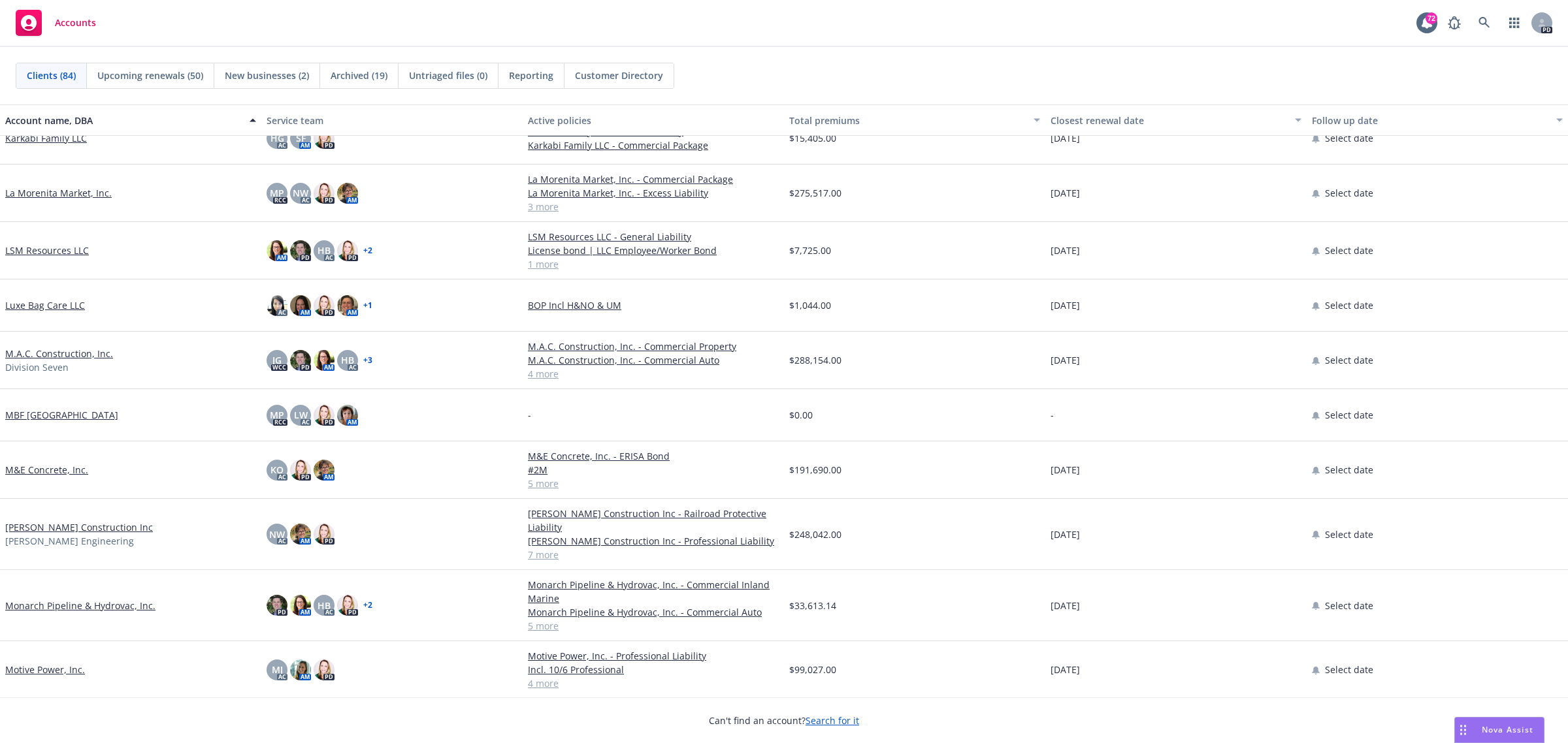
scroll to position [2285, 0]
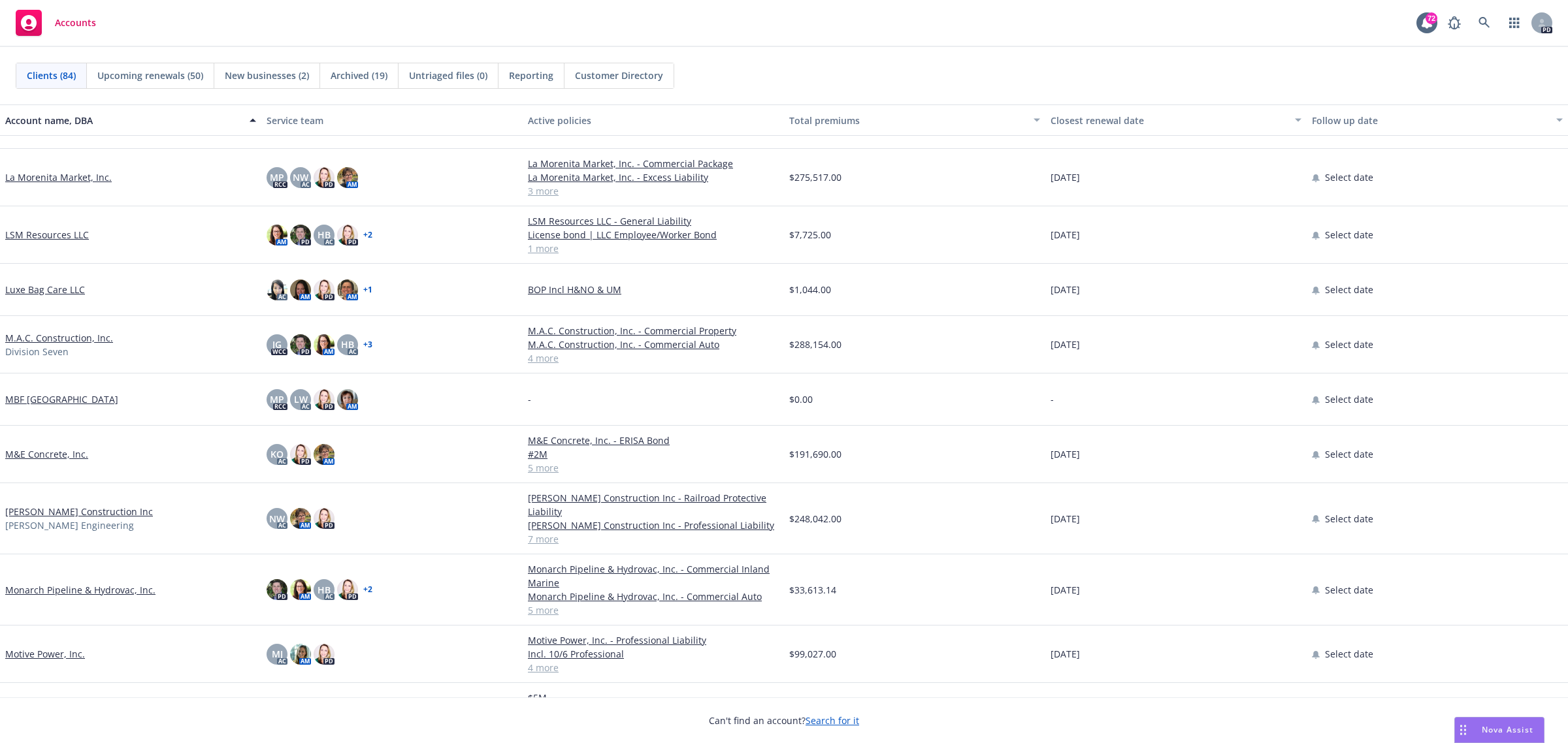
click at [41, 652] on link "Motive Power, Inc." at bounding box center [45, 653] width 80 height 14
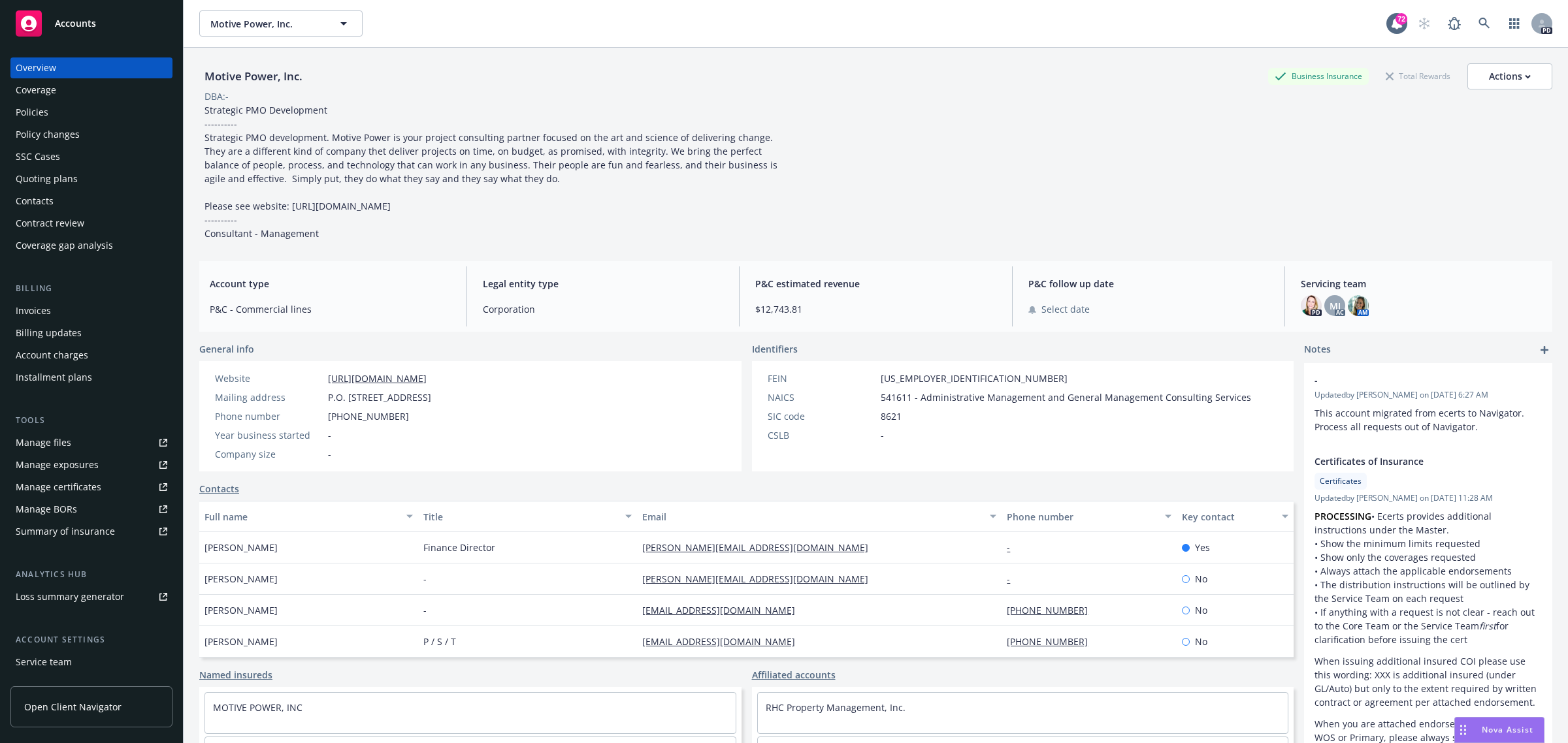
click at [39, 108] on div "Policies" at bounding box center [32, 112] width 33 height 21
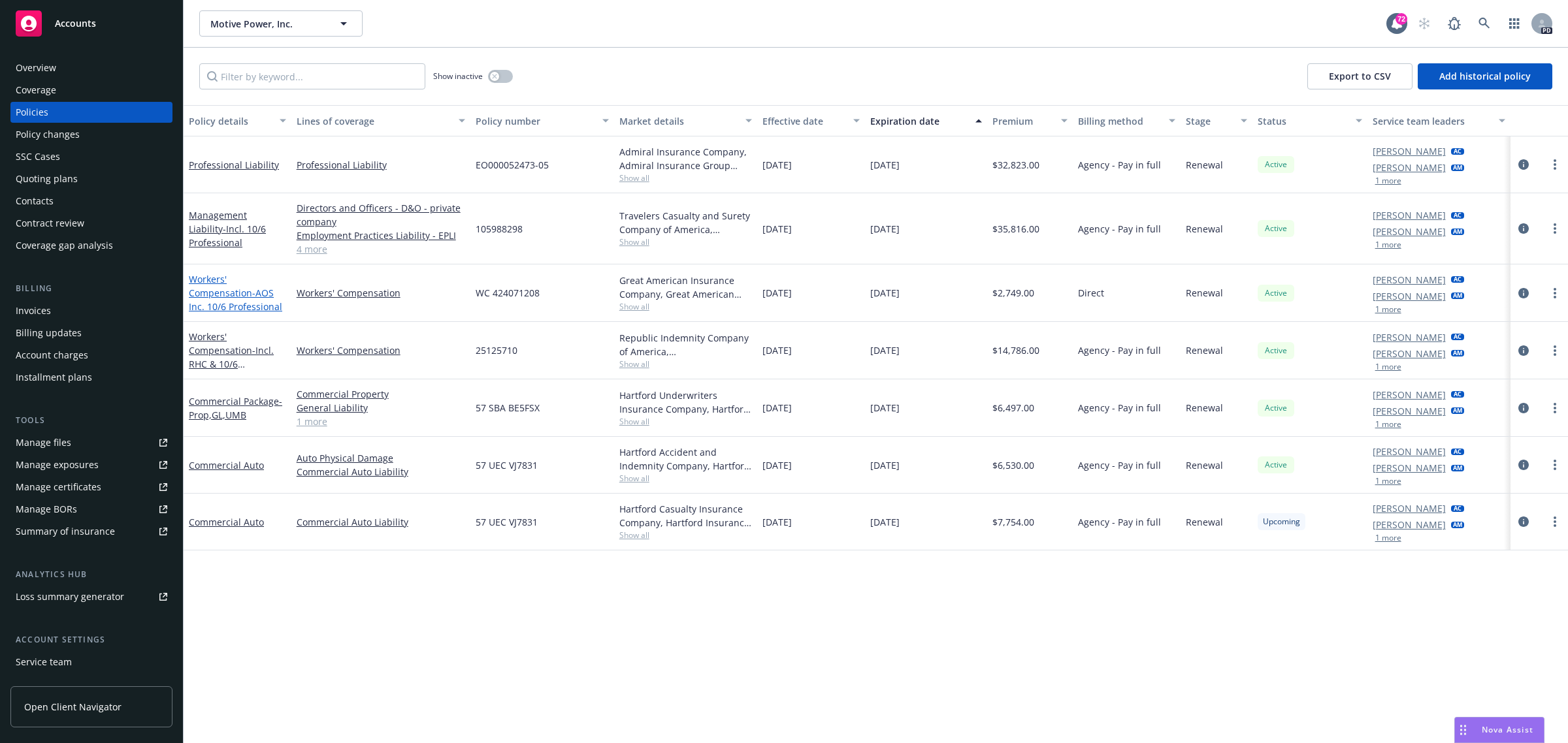
click at [209, 278] on link "Workers' Compensation - AOS Inc. 10/6 Professional" at bounding box center [235, 293] width 93 height 40
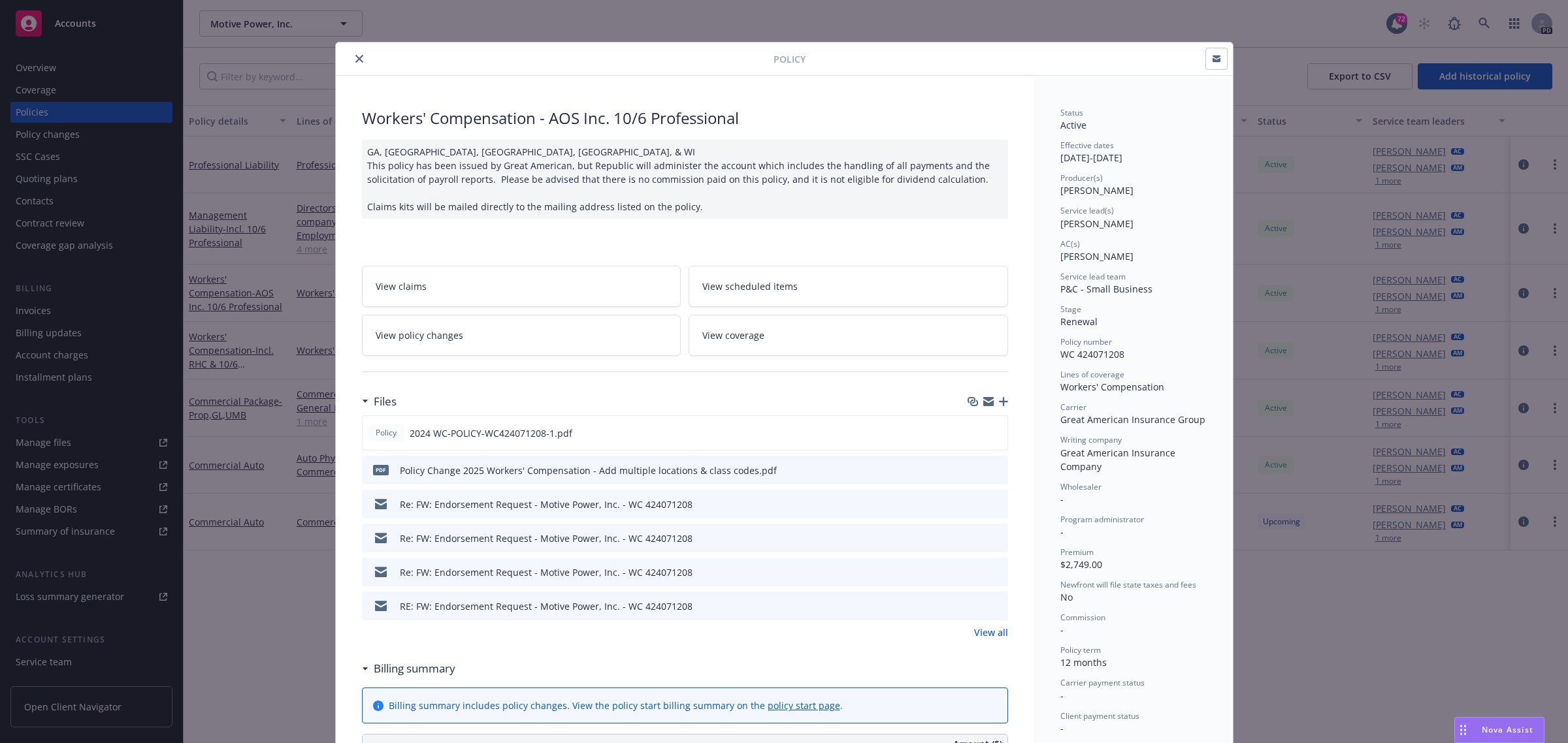
click at [355, 56] on icon "close" at bounding box center [359, 58] width 8 height 8
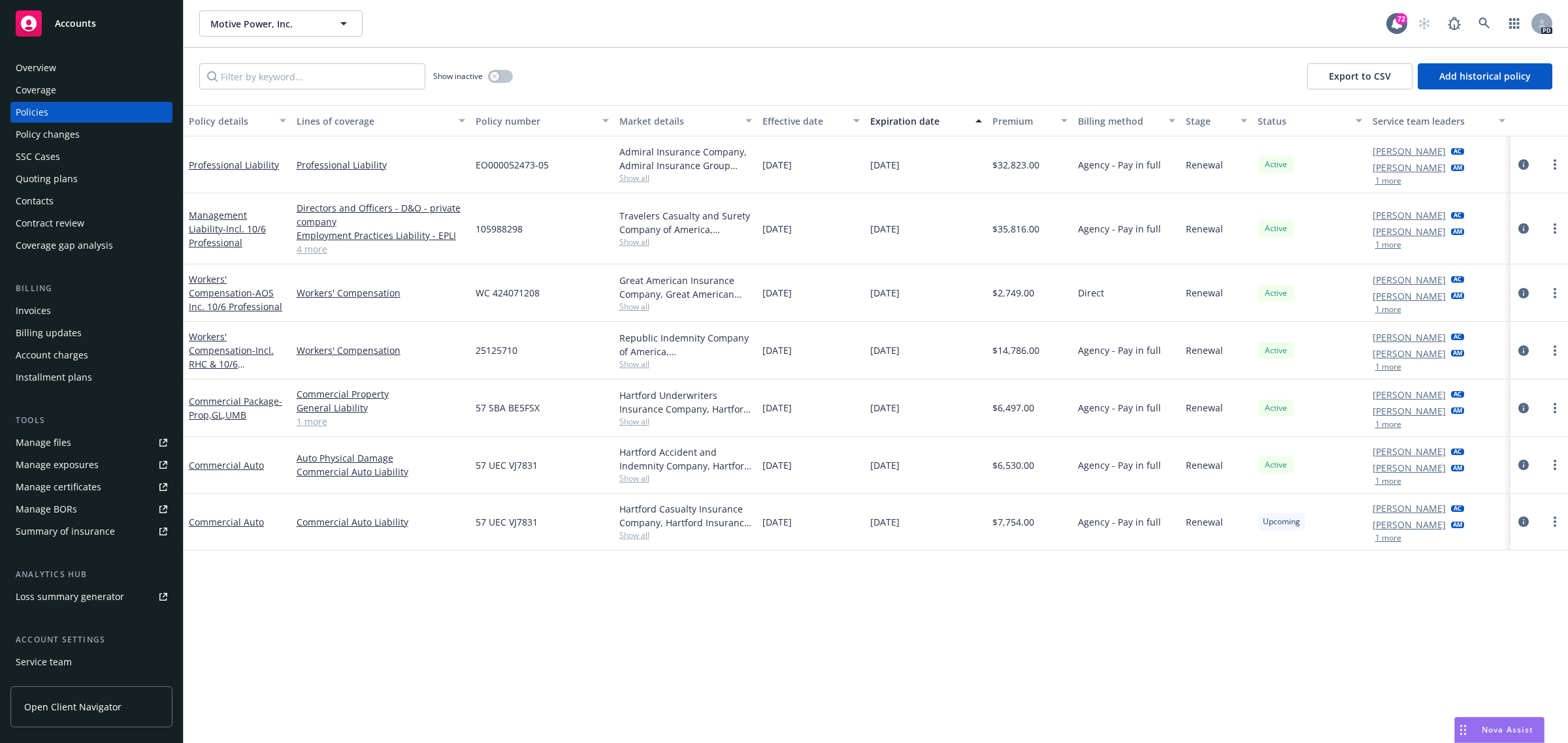
click at [77, 23] on span "Accounts" at bounding box center [75, 23] width 41 height 11
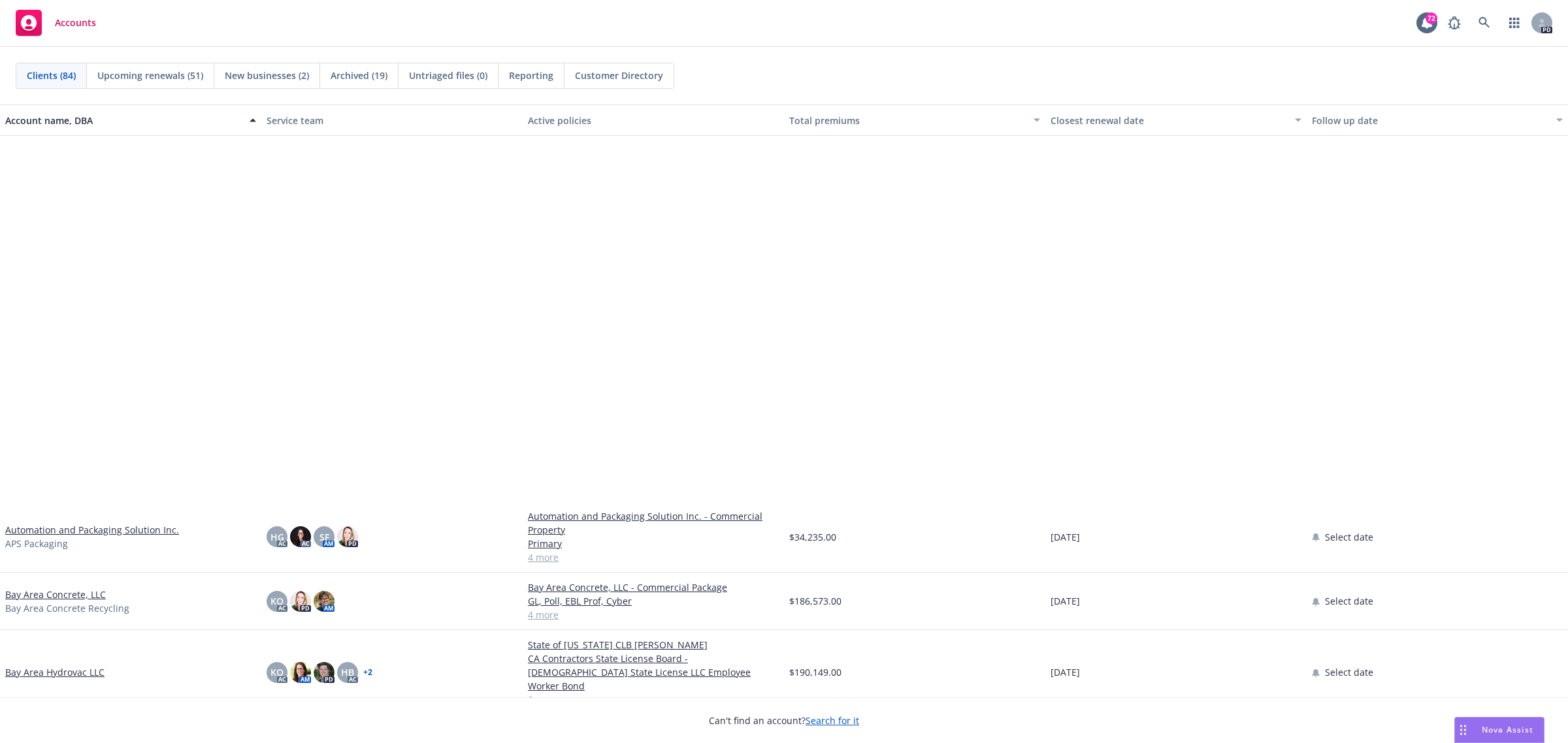
scroll to position [490, 0]
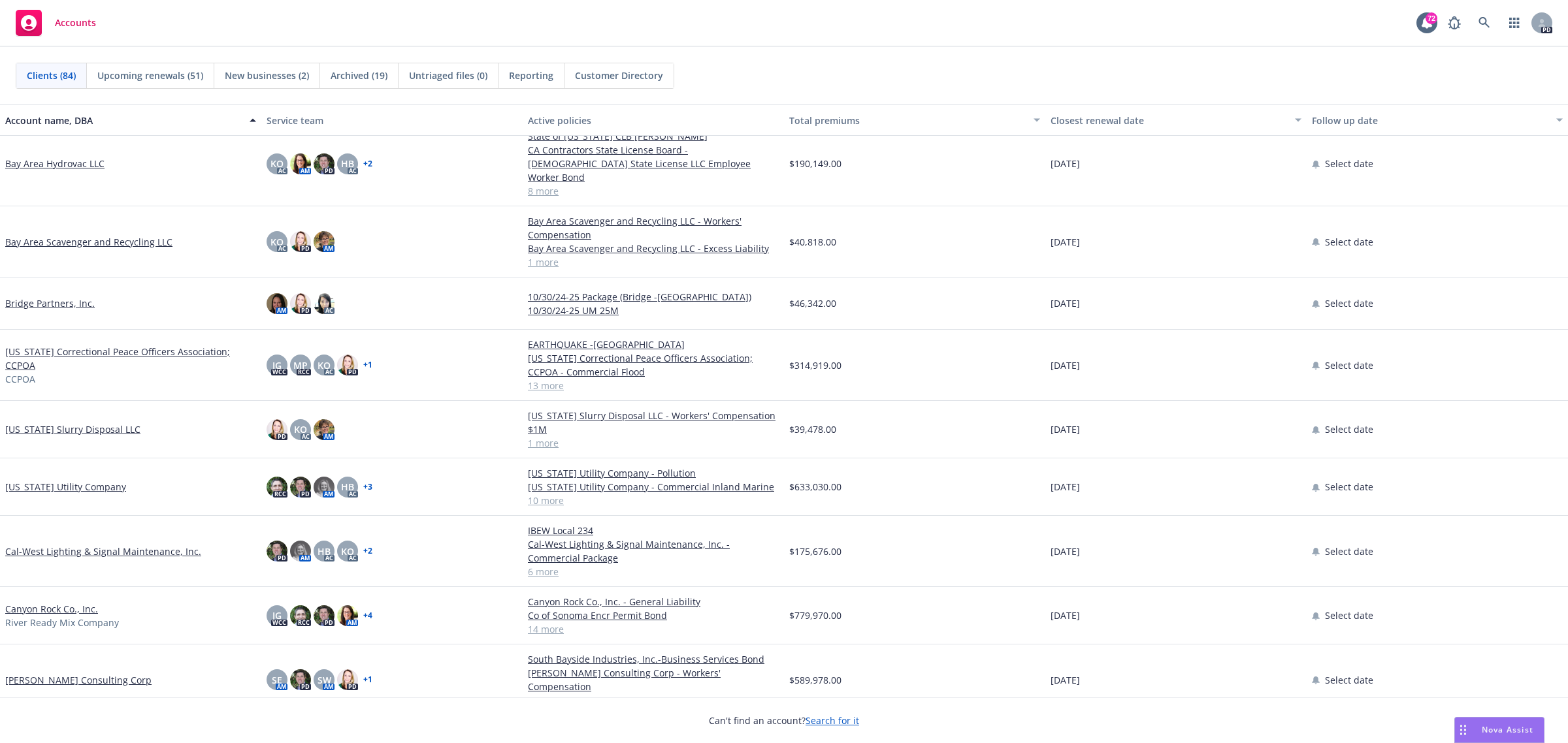
click at [57, 544] on link "Cal-West Lighting & Signal Maintenance, Inc." at bounding box center [103, 551] width 196 height 14
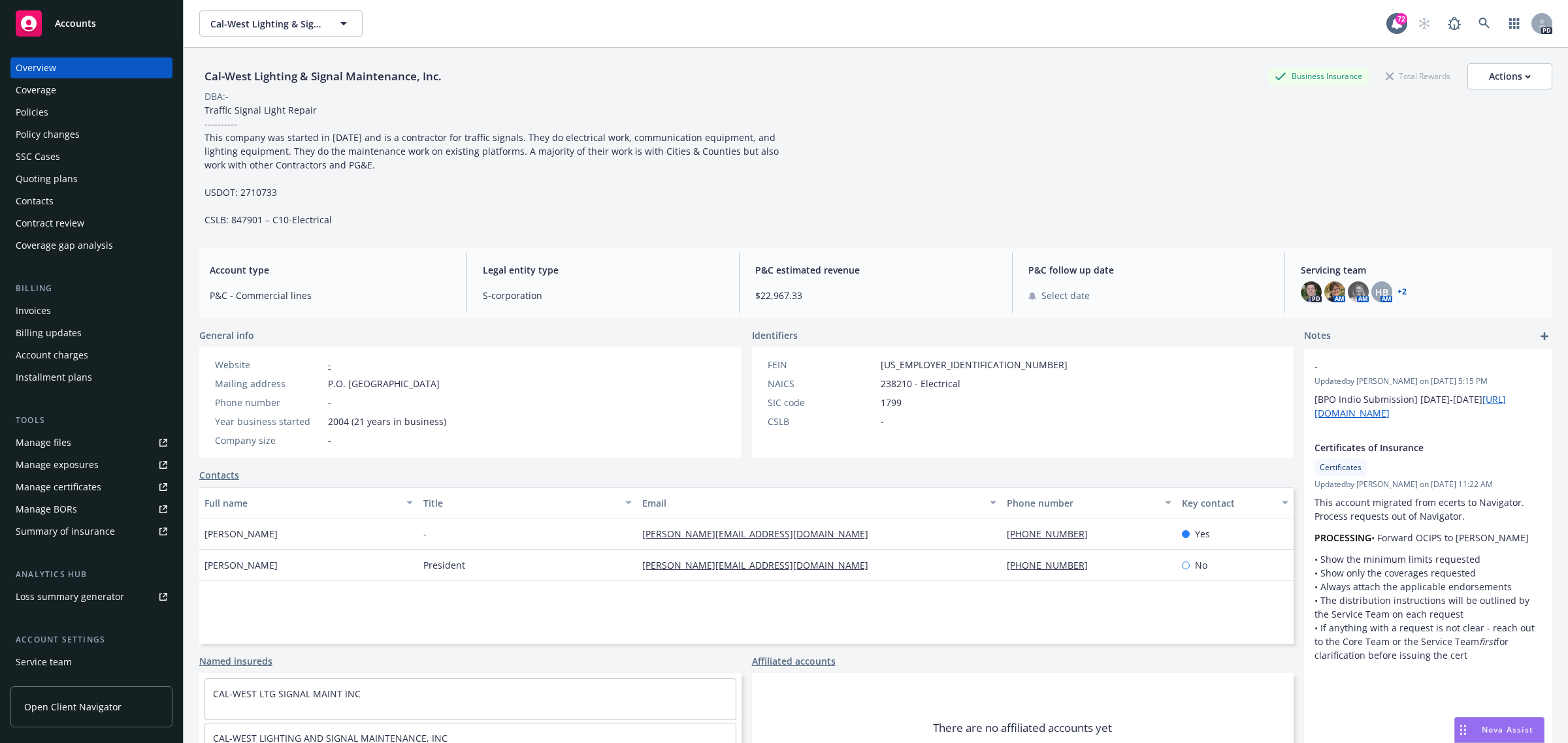
click at [26, 109] on div "Policies" at bounding box center [32, 112] width 33 height 21
